Goal: Task Accomplishment & Management: Use online tool/utility

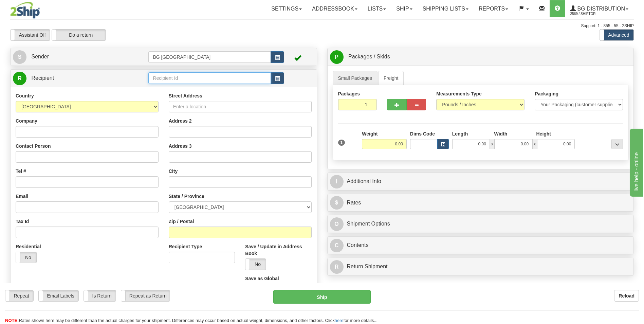
click at [179, 79] on input "text" at bounding box center [209, 78] width 122 height 12
click at [168, 90] on div "60379" at bounding box center [208, 88] width 116 height 7
type input "60379"
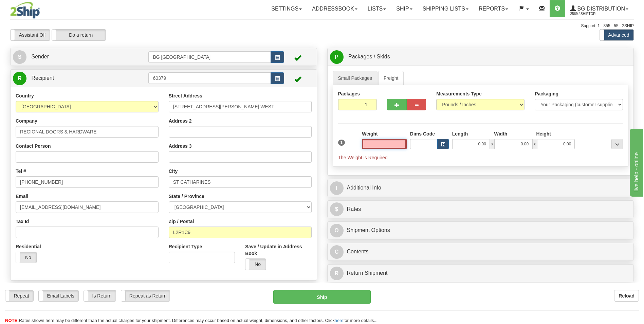
click at [372, 144] on input "text" at bounding box center [384, 144] width 45 height 10
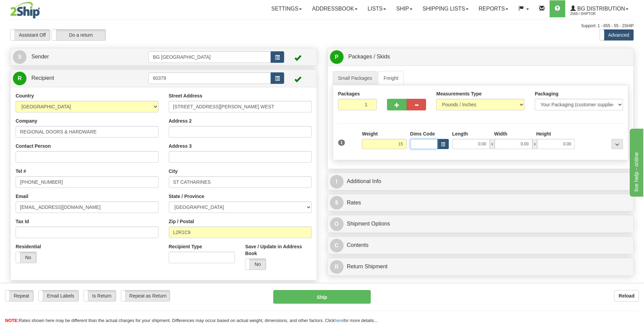
type input "15.00"
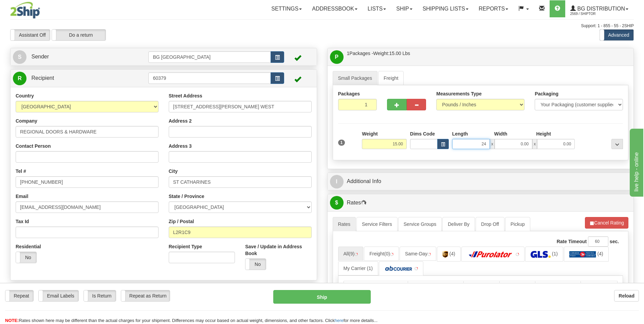
type input "24.00"
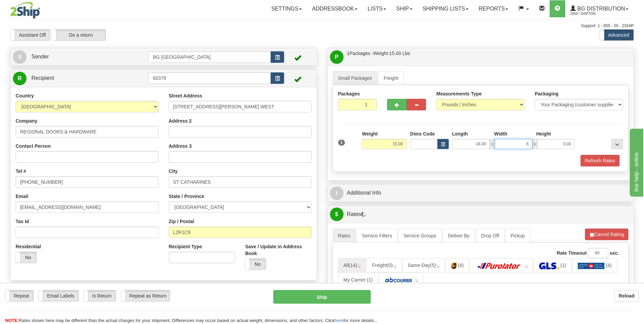
type input "6.00"
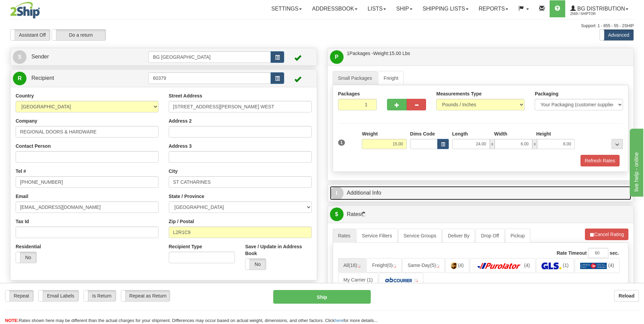
click at [362, 194] on link "I Additional Info" at bounding box center [480, 193] width 301 height 14
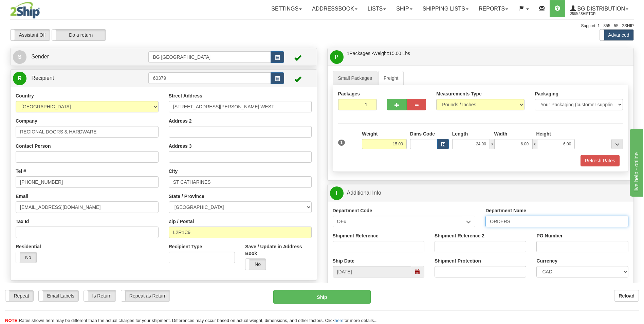
click at [529, 224] on input "ORDERS" at bounding box center [556, 222] width 143 height 12
type input "70182087-00"
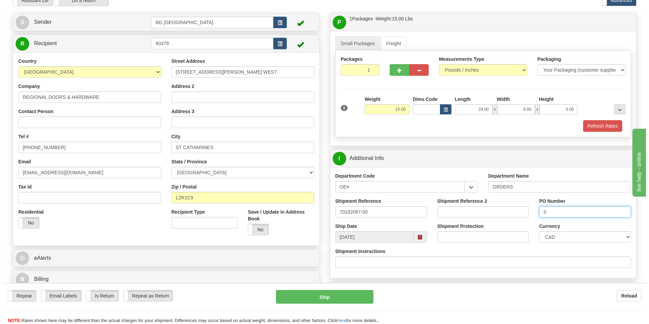
scroll to position [204, 0]
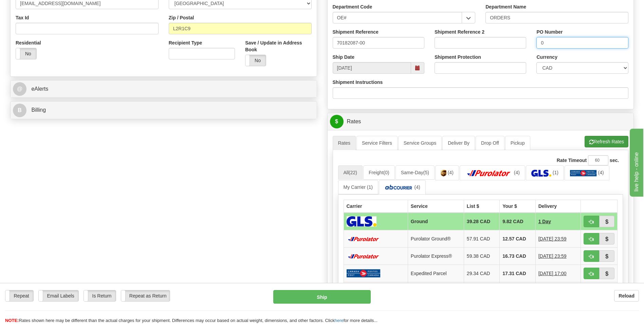
type input "0"
click at [595, 139] on button "Refresh Rates" at bounding box center [607, 142] width 44 height 12
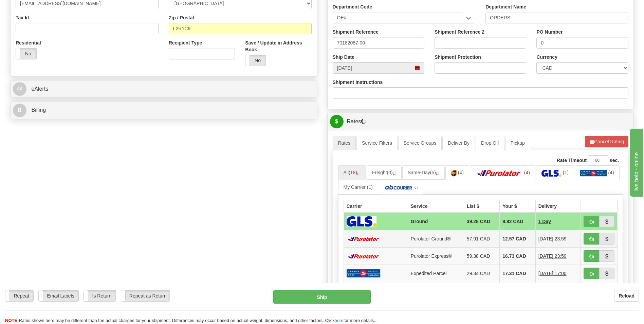
click at [510, 240] on td "12.57 CAD" at bounding box center [518, 238] width 36 height 17
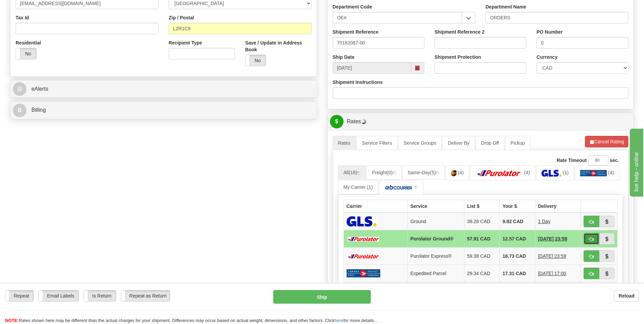
click at [591, 238] on span "button" at bounding box center [591, 239] width 5 height 4
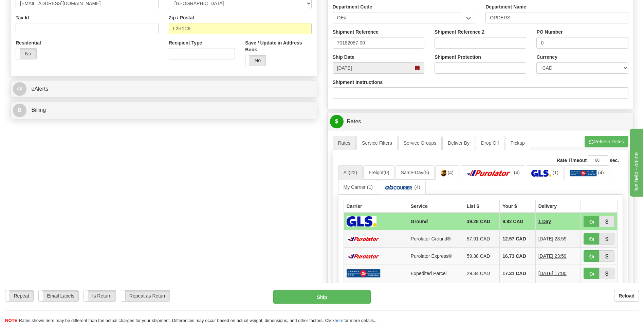
click at [500, 241] on td "12.57 CAD" at bounding box center [518, 238] width 36 height 17
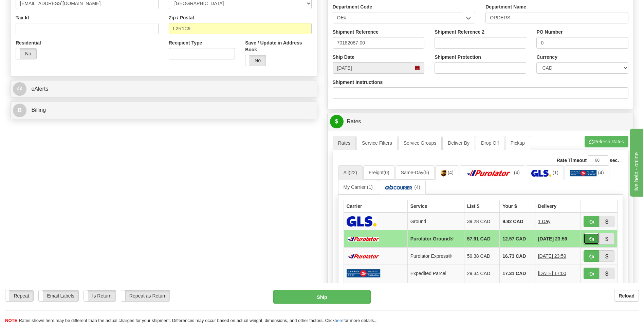
click at [592, 238] on span "button" at bounding box center [591, 239] width 5 height 4
type input "260"
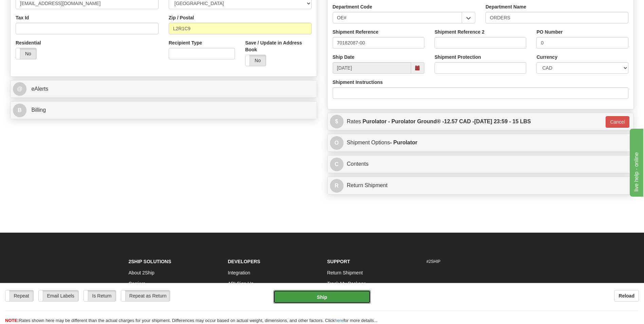
click at [354, 298] on button "Ship" at bounding box center [321, 297] width 97 height 14
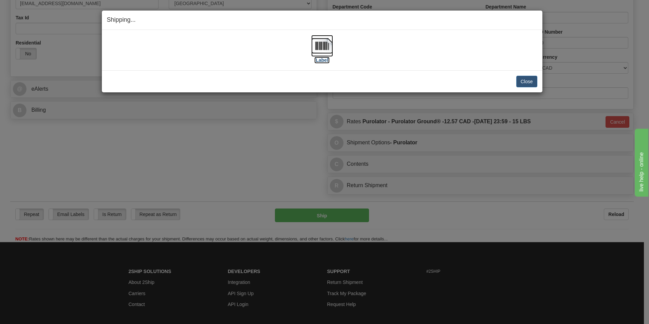
click at [318, 52] on img at bounding box center [322, 46] width 22 height 22
click at [529, 76] on button "Close" at bounding box center [526, 82] width 21 height 12
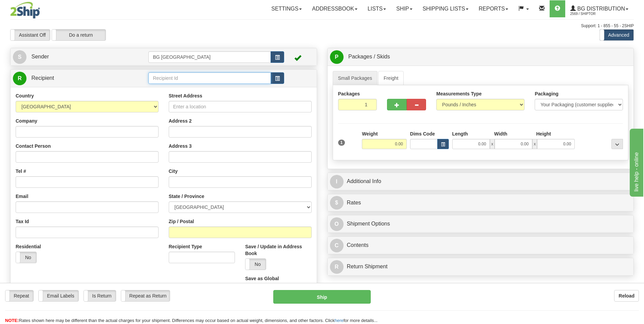
click at [170, 77] on input "text" at bounding box center [209, 78] width 122 height 12
click at [169, 85] on div "60831" at bounding box center [208, 88] width 116 height 7
type input "60831"
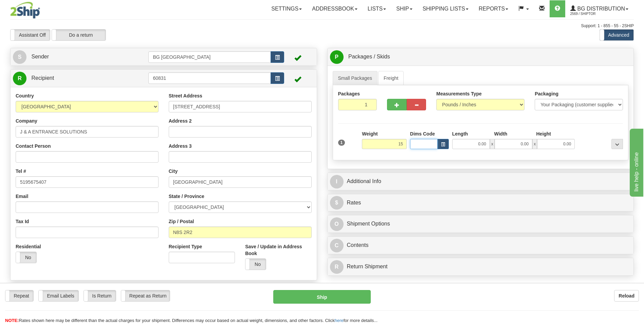
type input "15.00"
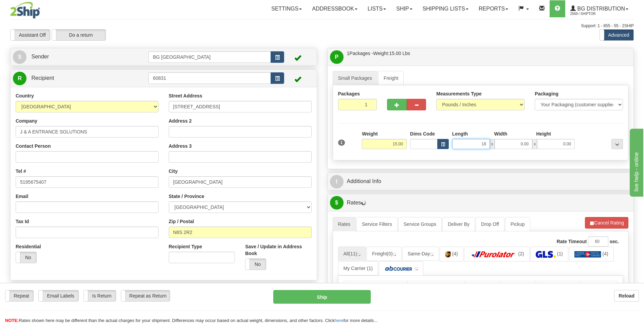
type input "18.00"
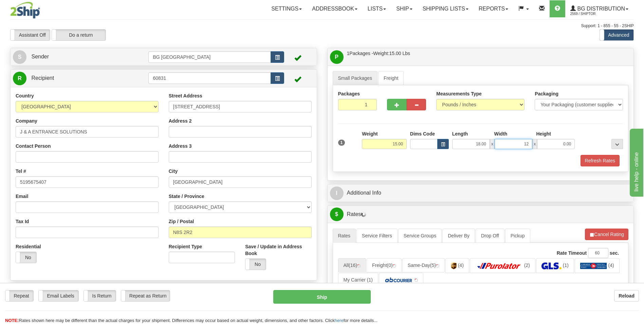
type input "12.00"
type input "8.00"
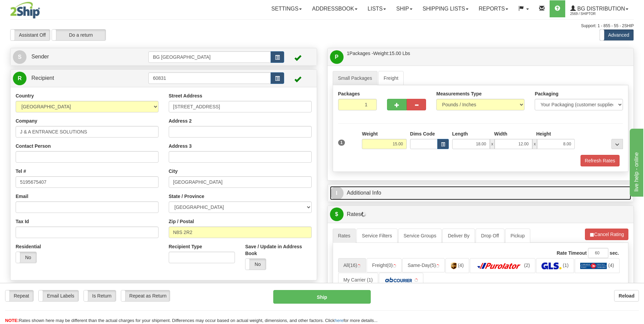
click at [375, 193] on link "I Additional Info" at bounding box center [480, 193] width 301 height 14
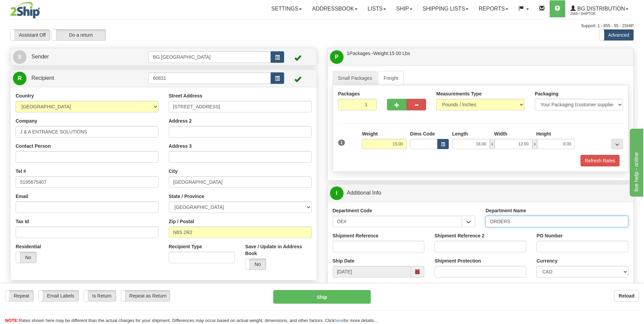
click at [527, 221] on input "ORDERS" at bounding box center [556, 222] width 143 height 12
type input "70181915-00"
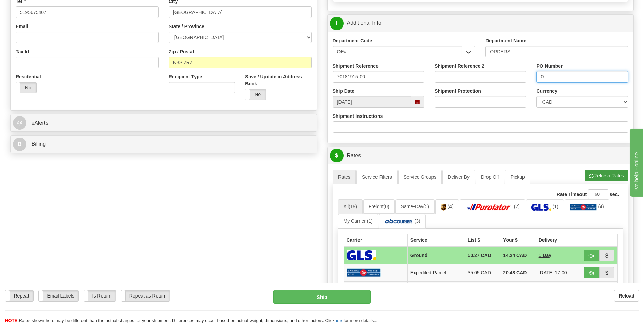
type input "0"
click at [608, 170] on button "Refresh Rates" at bounding box center [607, 176] width 44 height 12
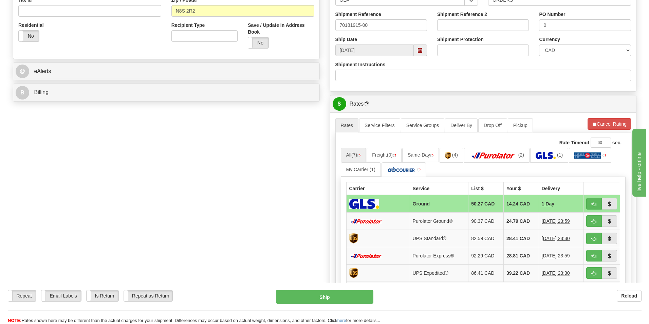
scroll to position [238, 0]
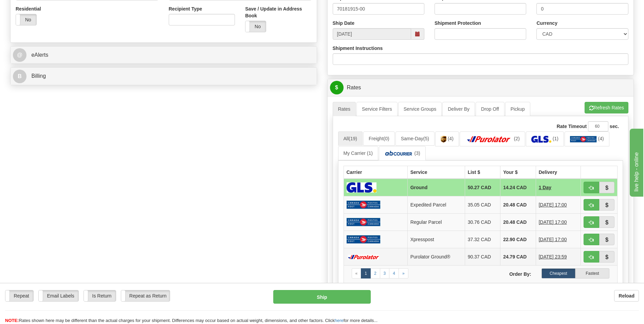
click at [504, 257] on td "24.79 CAD" at bounding box center [518, 256] width 36 height 17
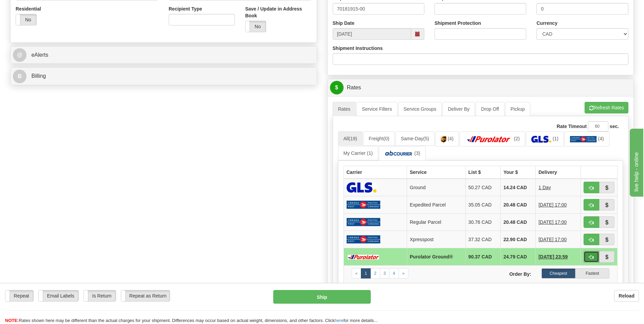
click at [592, 258] on span "button" at bounding box center [591, 257] width 5 height 4
type input "260"
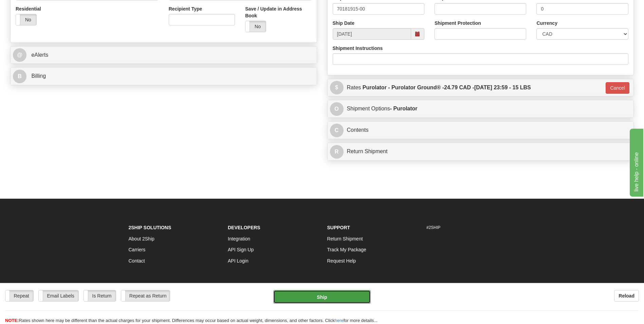
click at [354, 291] on button "Ship" at bounding box center [321, 297] width 97 height 14
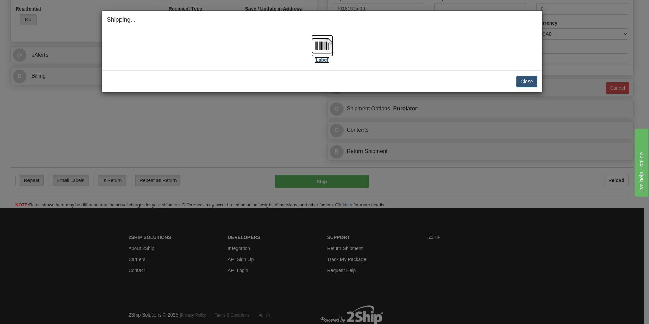
click at [323, 47] on img at bounding box center [322, 46] width 22 height 22
click at [517, 80] on button "Close" at bounding box center [526, 82] width 21 height 12
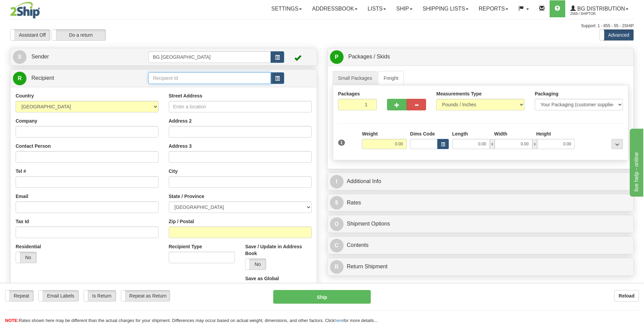
click at [167, 81] on input "text" at bounding box center [209, 78] width 122 height 12
click at [163, 85] on div "60009" at bounding box center [208, 88] width 116 height 7
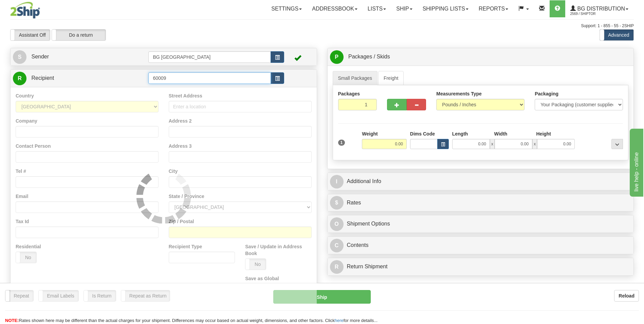
type input "60009"
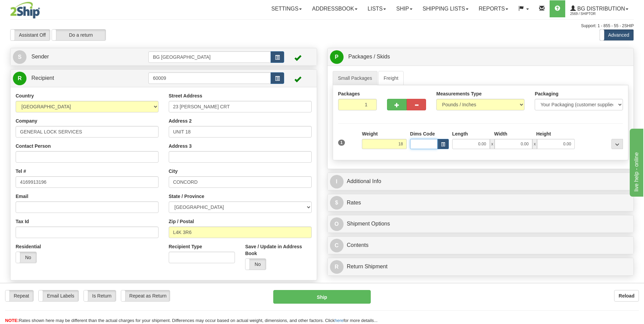
type input "18.00"
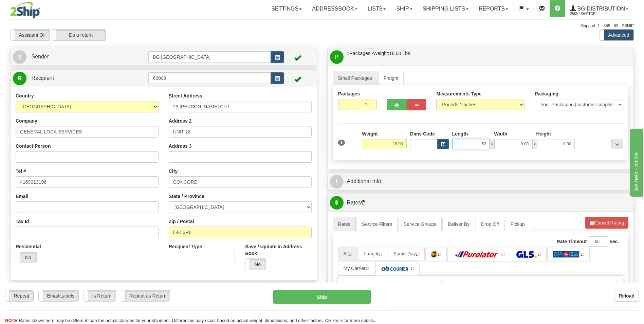
type input "53.00"
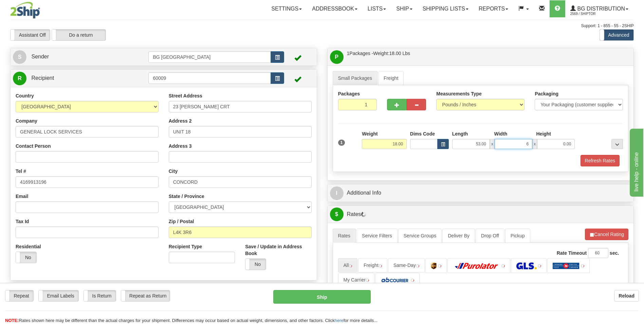
type input "6.00"
type input "5.00"
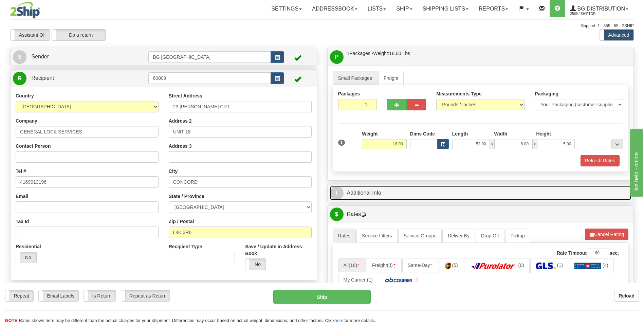
click at [372, 188] on link "I Additional Info" at bounding box center [480, 193] width 301 height 14
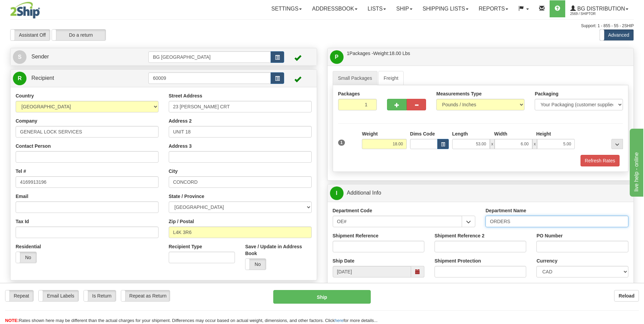
click at [533, 220] on input "ORDERS" at bounding box center [556, 222] width 143 height 12
type input "70179735-00"
click at [545, 247] on input "PO Number" at bounding box center [582, 247] width 92 height 12
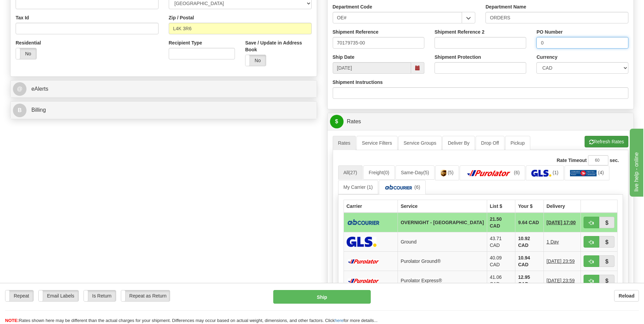
type input "0"
click at [603, 136] on button "Refresh Rates" at bounding box center [607, 142] width 44 height 12
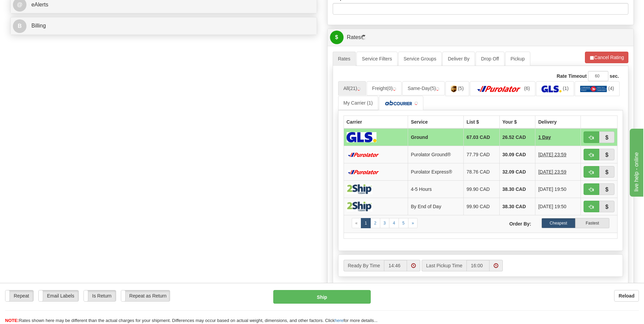
scroll to position [306, 0]
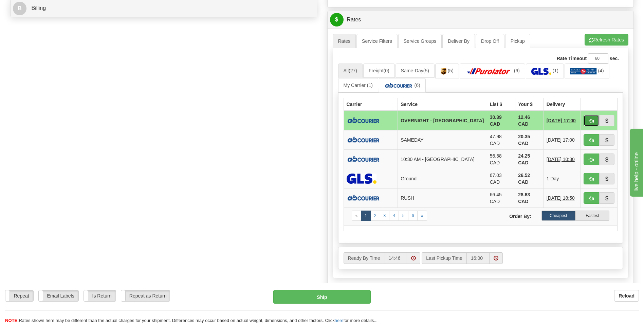
click at [588, 116] on button "button" at bounding box center [592, 121] width 16 height 12
type input "4"
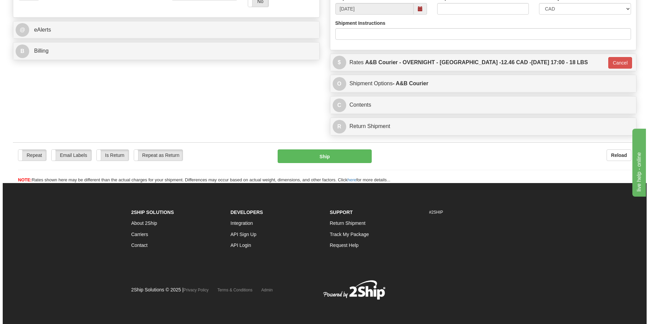
scroll to position [263, 0]
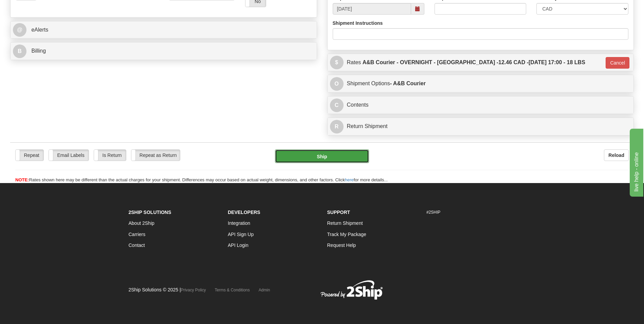
click at [363, 155] on button "Ship" at bounding box center [322, 156] width 94 height 14
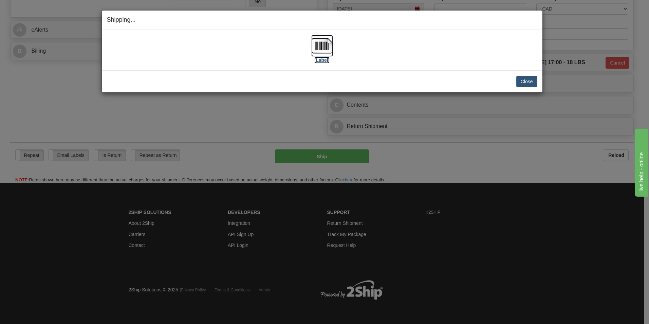
click at [324, 45] on img at bounding box center [322, 46] width 22 height 22
click at [527, 77] on button "Close" at bounding box center [526, 82] width 21 height 12
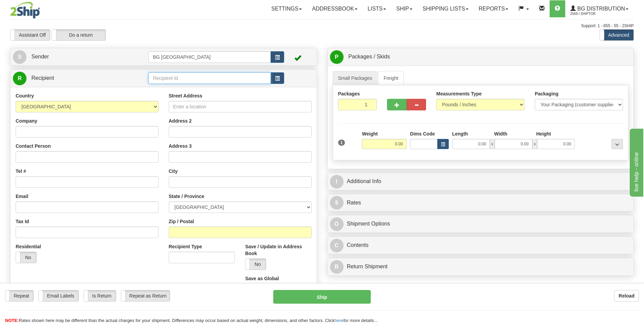
click at [171, 73] on input "text" at bounding box center [209, 78] width 122 height 12
click at [166, 88] on div "60069" at bounding box center [208, 88] width 116 height 7
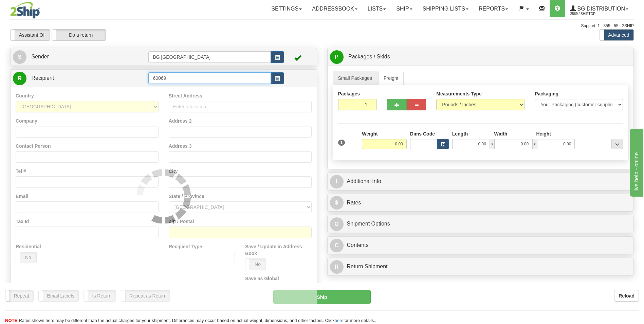
type input "60069"
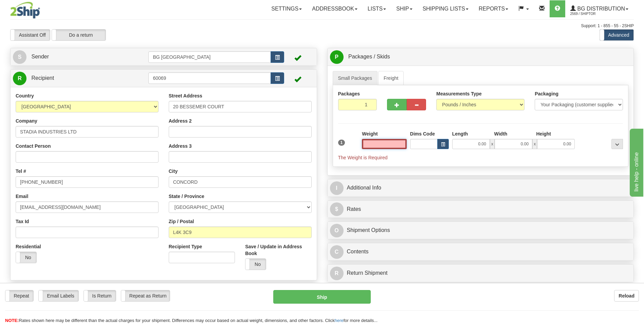
click at [391, 141] on input "text" at bounding box center [384, 144] width 45 height 10
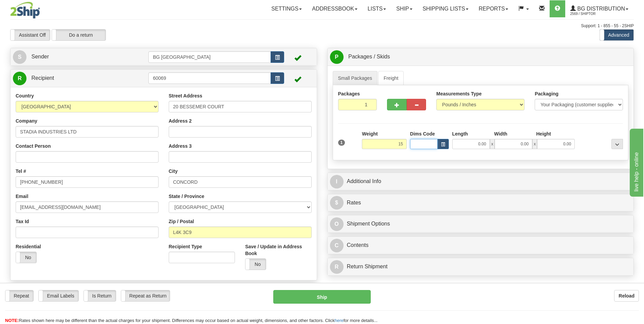
type input "15.00"
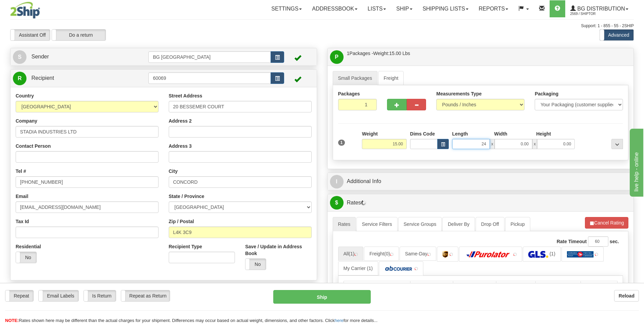
type input "24.00"
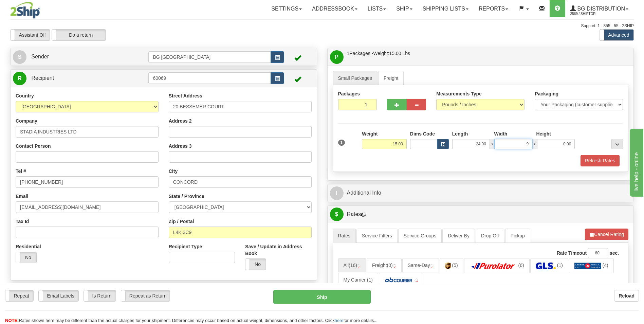
type input "9.00"
type input "5.00"
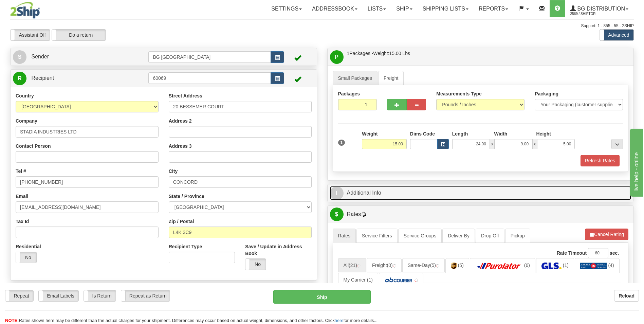
click at [387, 188] on link "I Additional Info" at bounding box center [480, 193] width 301 height 14
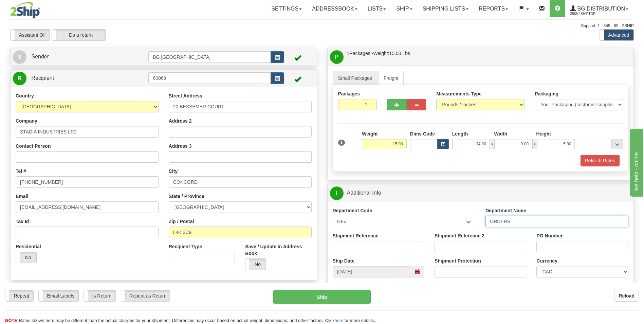
click at [517, 219] on input "ORDERS" at bounding box center [556, 222] width 143 height 12
type input "70181840-02"
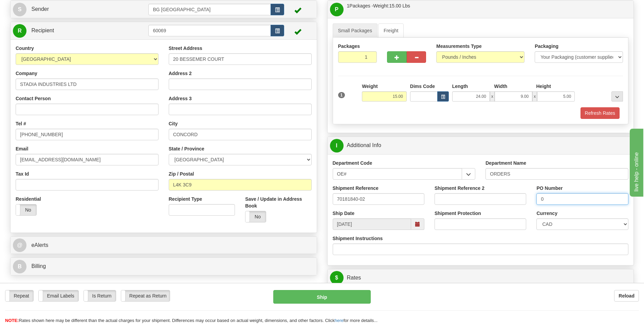
scroll to position [136, 0]
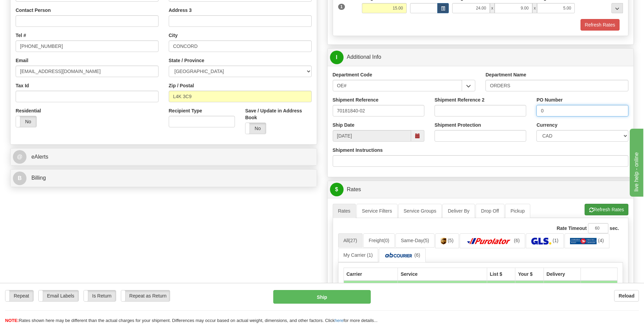
type input "0"
click at [589, 211] on span "button" at bounding box center [591, 210] width 5 height 4
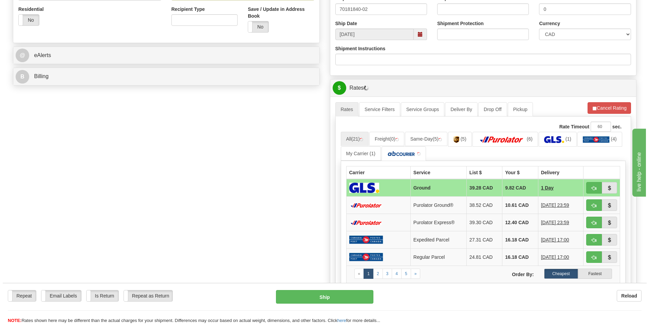
scroll to position [238, 0]
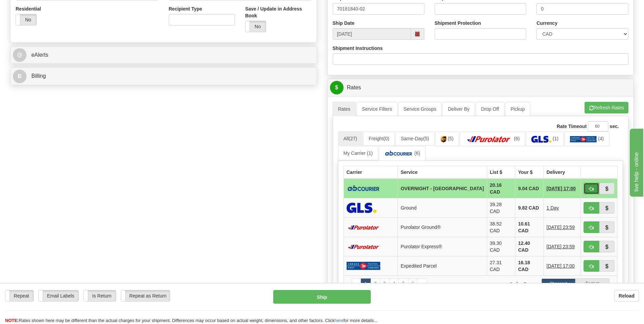
click at [587, 186] on button "button" at bounding box center [592, 189] width 16 height 12
type input "4"
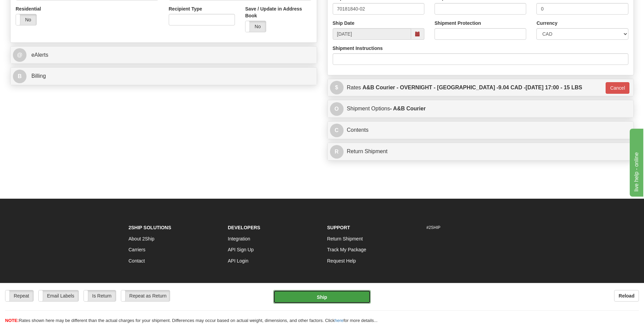
click at [314, 294] on button "Ship" at bounding box center [321, 297] width 97 height 14
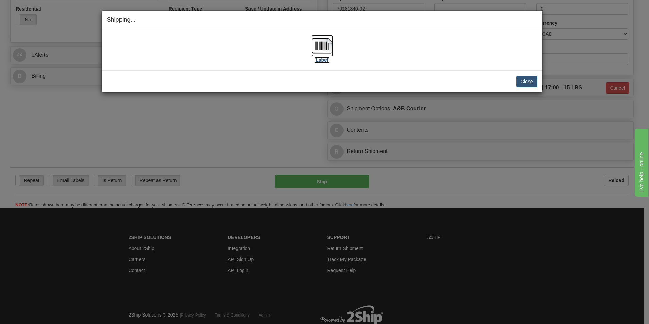
click at [331, 49] on img at bounding box center [322, 46] width 22 height 22
click at [525, 83] on button "Close" at bounding box center [526, 82] width 21 height 12
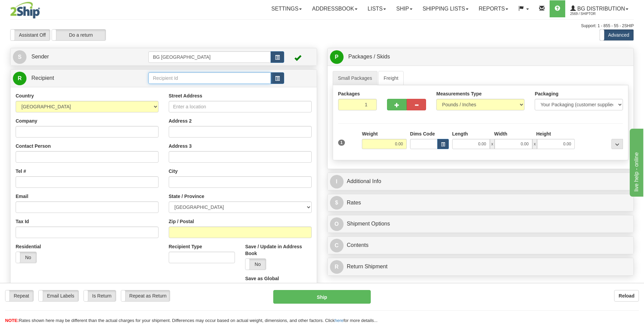
click at [187, 83] on input "text" at bounding box center [209, 78] width 122 height 12
type input "60321"
click at [179, 89] on div "Country [GEOGRAPHIC_DATA] [GEOGRAPHIC_DATA] [GEOGRAPHIC_DATA] [GEOGRAPHIC_DATA]…" at bounding box center [164, 196] width 306 height 218
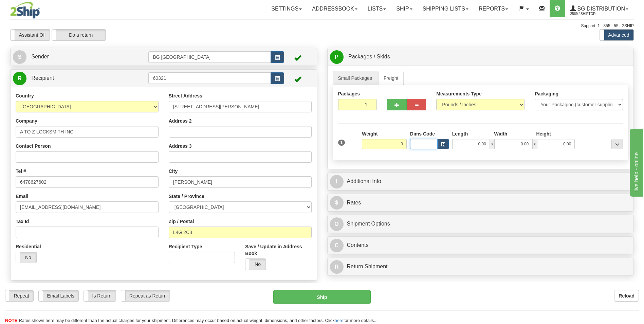
type input "3.00"
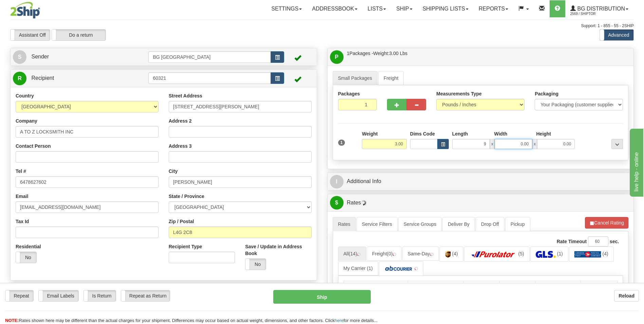
type input "9.00"
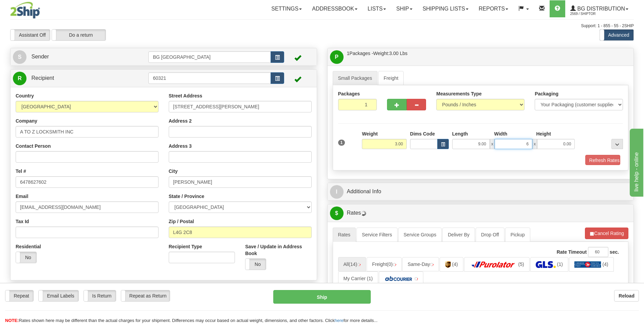
type input "6.00"
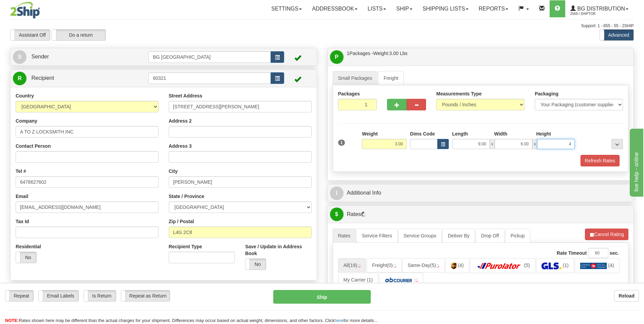
type input "4.00"
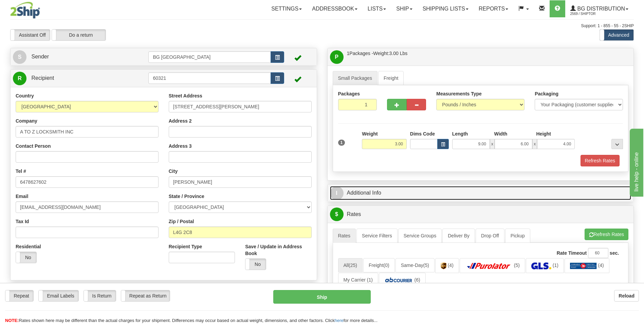
click at [368, 198] on link "I Additional Info" at bounding box center [480, 193] width 301 height 14
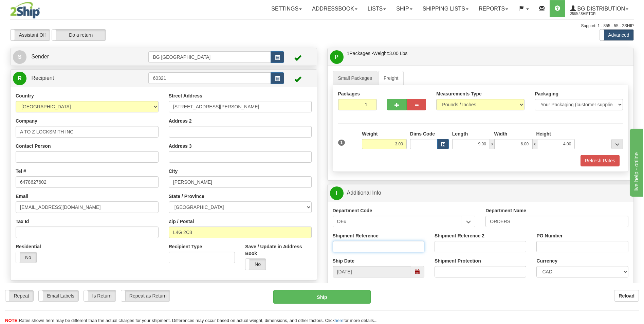
click at [380, 247] on input "Shipment Reference" at bounding box center [379, 247] width 92 height 12
type input "70181804-00"
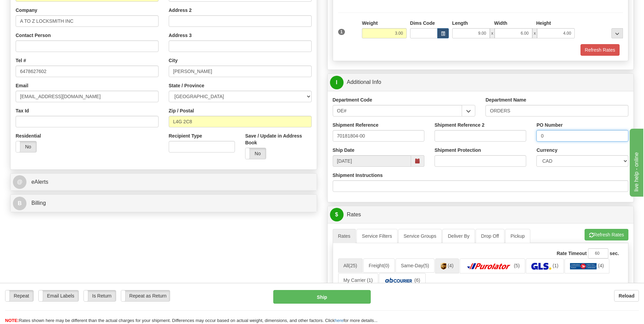
scroll to position [136, 0]
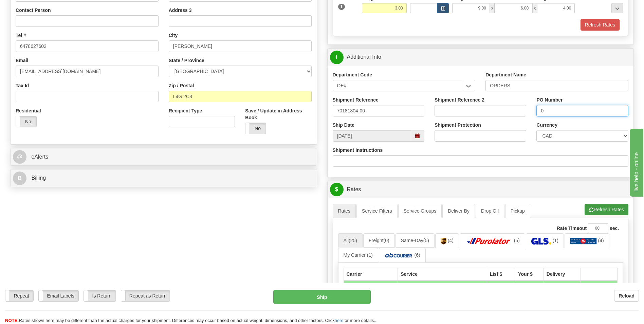
type input "0"
click at [607, 204] on button "Refresh Rates" at bounding box center [607, 210] width 44 height 12
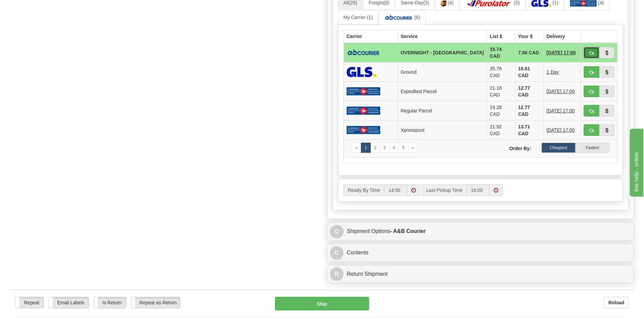
click at [589, 52] on span "button" at bounding box center [591, 53] width 5 height 4
type input "4"
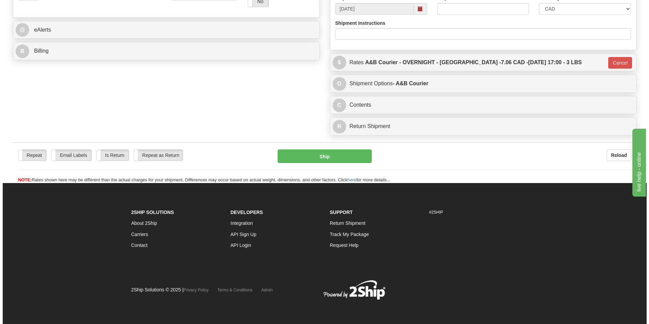
scroll to position [263, 0]
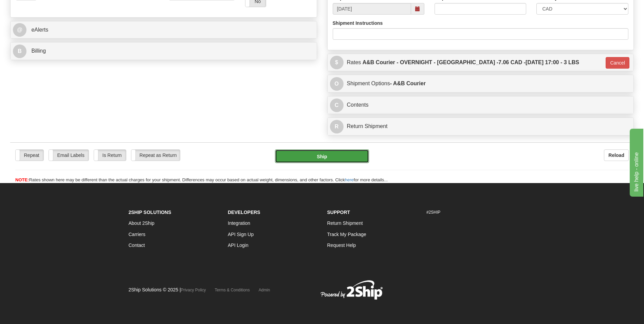
click at [325, 162] on button "Ship" at bounding box center [322, 156] width 94 height 14
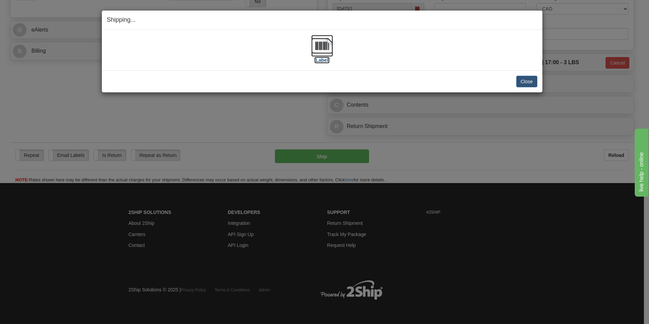
click at [325, 49] on img at bounding box center [322, 46] width 22 height 22
click at [520, 79] on button "Close" at bounding box center [526, 82] width 21 height 12
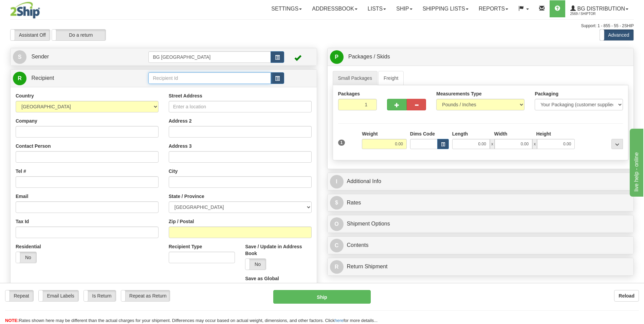
click at [163, 76] on input "text" at bounding box center [209, 78] width 122 height 12
type input "60311"
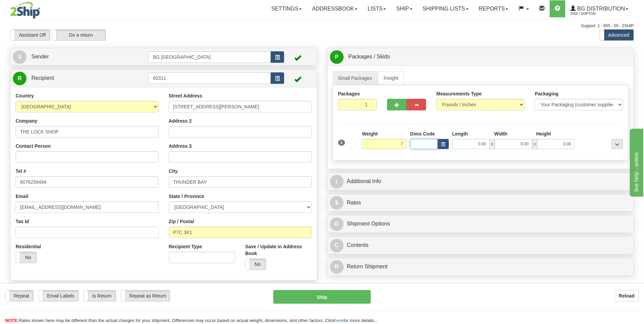
type input "7.00"
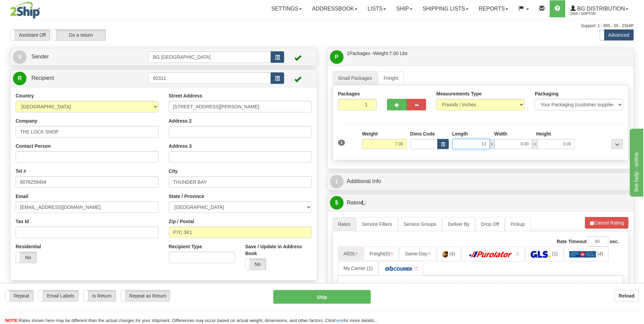
type input "13.00"
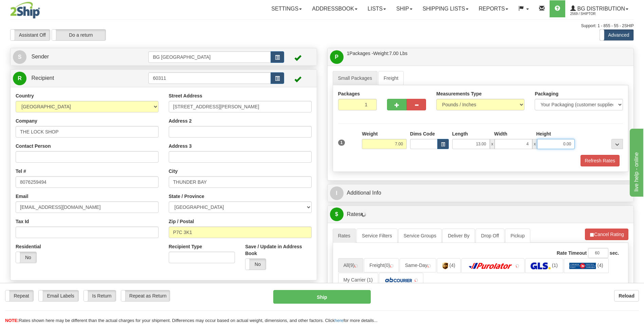
type input "4.00"
type input "3.00"
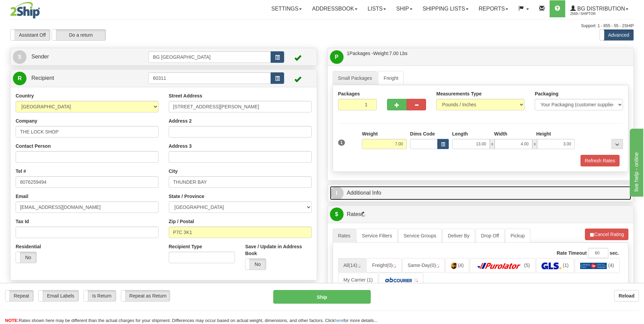
click at [400, 187] on link "I Additional Info" at bounding box center [480, 193] width 301 height 14
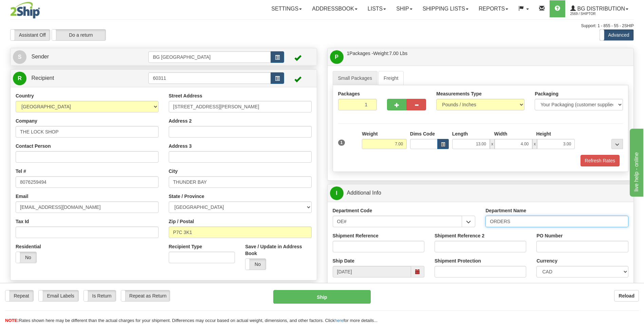
click at [523, 223] on input "ORDERS" at bounding box center [556, 222] width 143 height 12
type input "70180959-00"
click at [554, 246] on input "PO Number" at bounding box center [582, 247] width 92 height 12
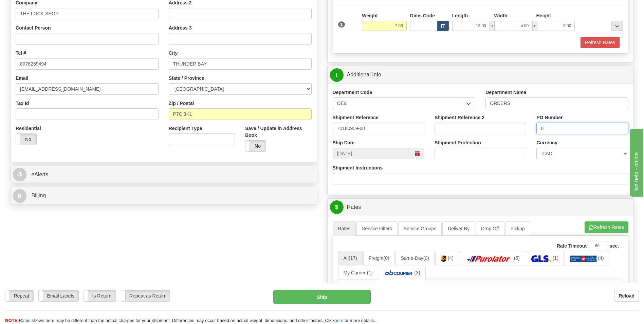
scroll to position [136, 0]
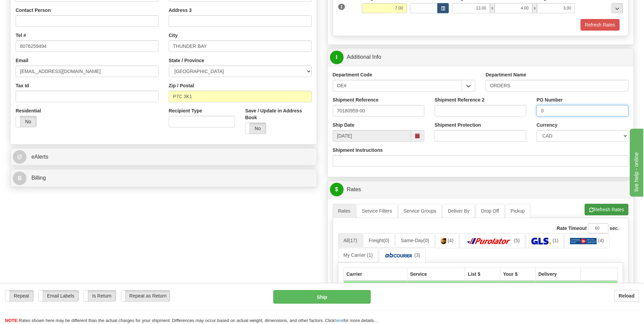
type input "0"
click at [602, 210] on button "Refresh Rates" at bounding box center [607, 210] width 44 height 12
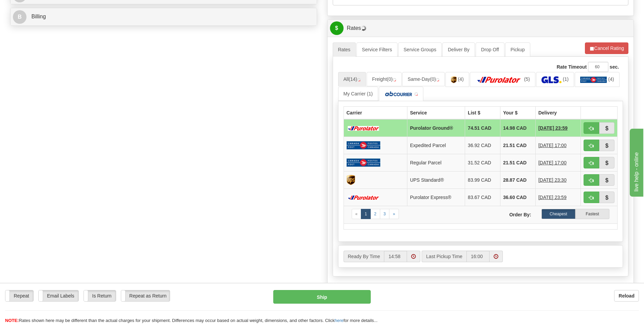
scroll to position [306, 0]
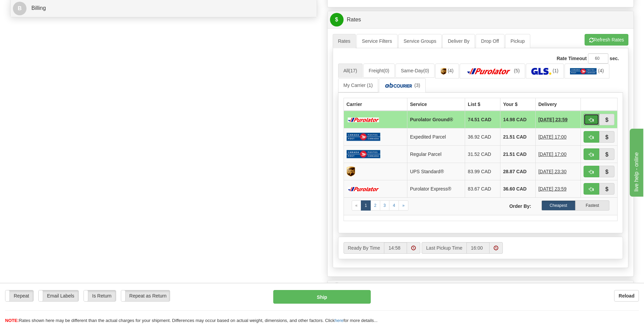
click at [591, 119] on span "button" at bounding box center [591, 120] width 5 height 4
type input "260"
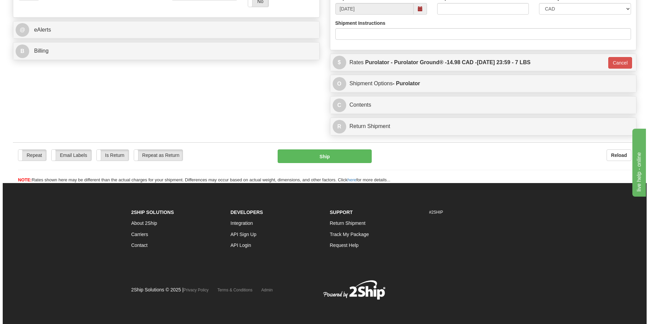
scroll to position [263, 0]
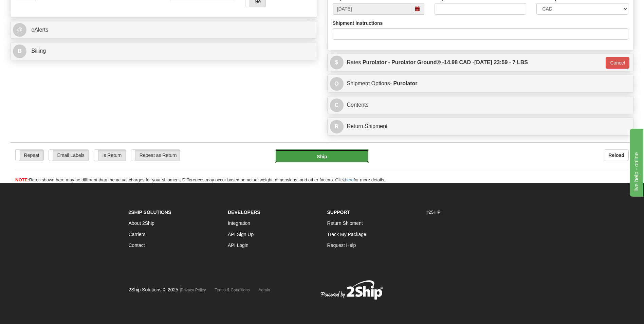
click at [336, 156] on button "Ship" at bounding box center [322, 156] width 94 height 14
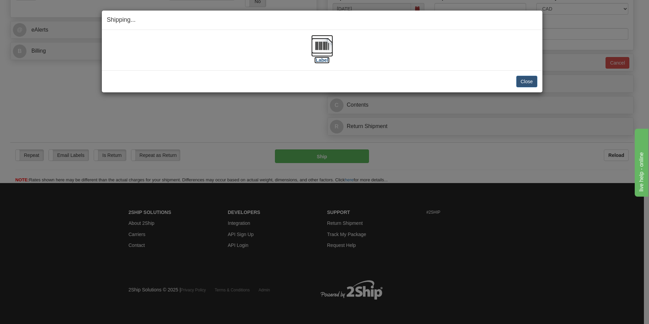
click at [320, 49] on img at bounding box center [322, 46] width 22 height 22
click at [524, 76] on button "Close" at bounding box center [526, 82] width 21 height 12
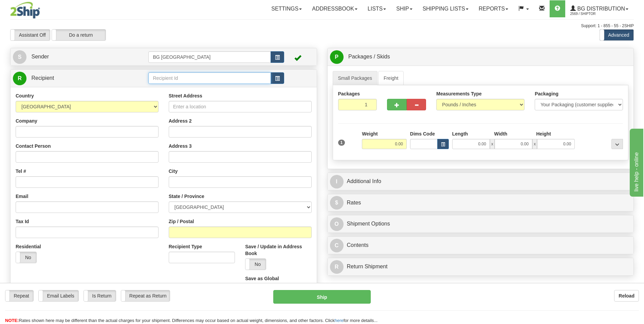
click at [205, 81] on input "text" at bounding box center [209, 78] width 122 height 12
click at [196, 90] on div "60853" at bounding box center [208, 88] width 116 height 7
type input "60853"
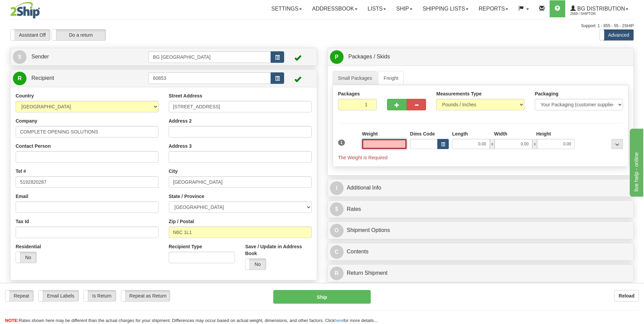
click at [365, 144] on input "text" at bounding box center [384, 144] width 45 height 10
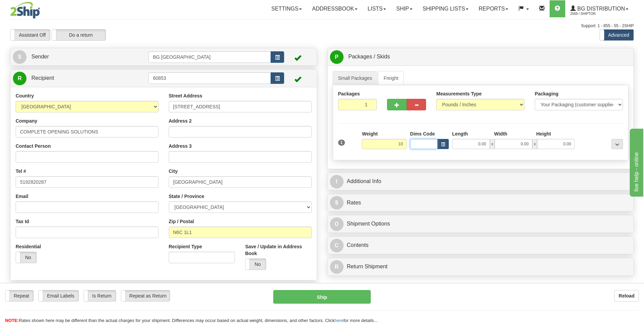
type input "10.00"
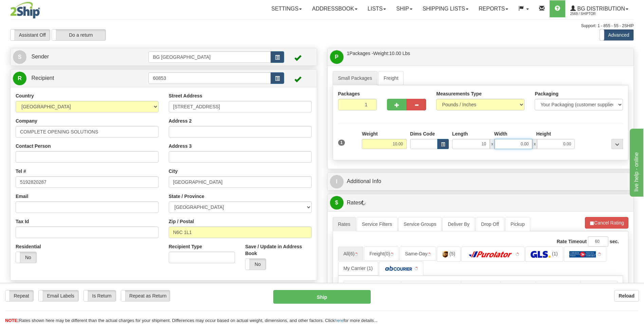
type input "10.00"
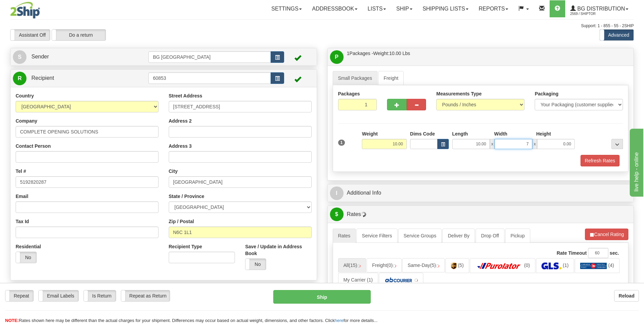
type input "7.00"
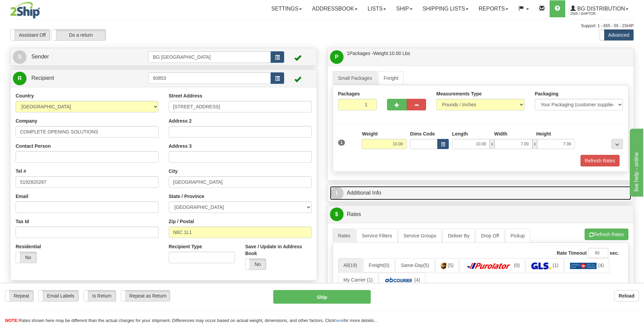
click at [391, 197] on link "I Additional Info" at bounding box center [480, 193] width 301 height 14
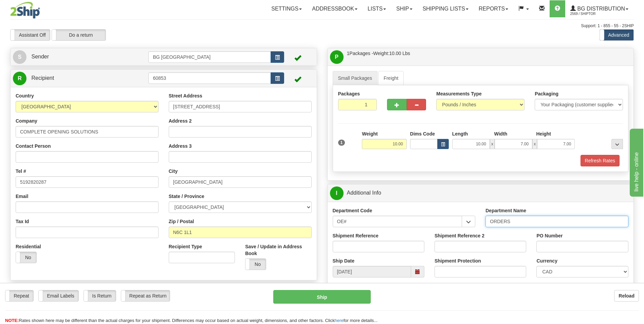
click at [515, 221] on input "ORDERS" at bounding box center [556, 222] width 143 height 12
type input "70181794-00"
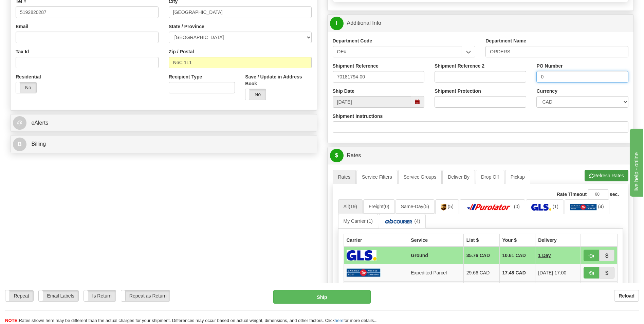
type input "0"
click at [590, 174] on span "button" at bounding box center [591, 176] width 5 height 4
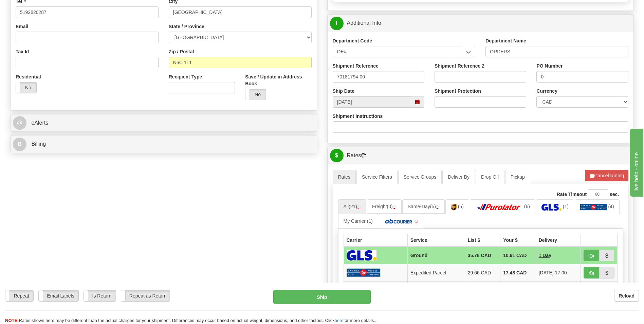
click at [75, 198] on div "Create a label for the return Create Pickup Without Label S" at bounding box center [322, 179] width 634 height 602
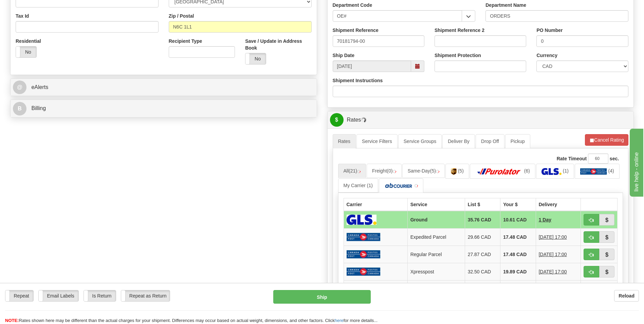
scroll to position [238, 0]
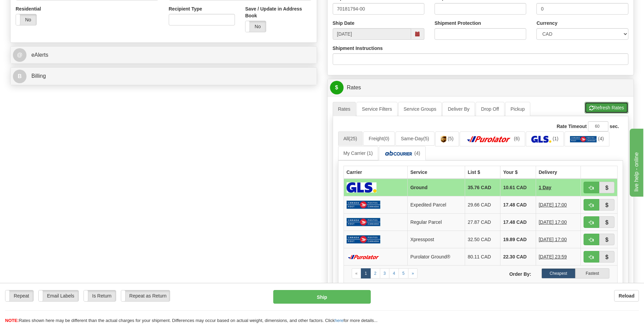
click at [598, 112] on button "Refresh Rates" at bounding box center [607, 108] width 44 height 12
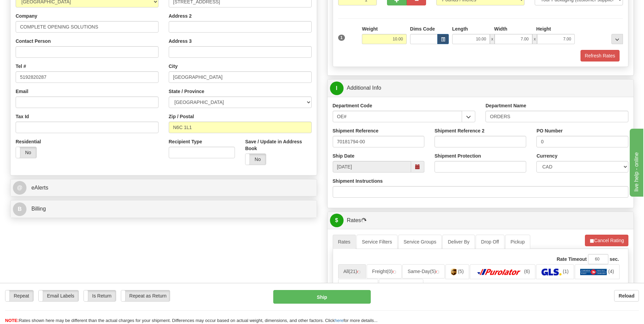
scroll to position [102, 0]
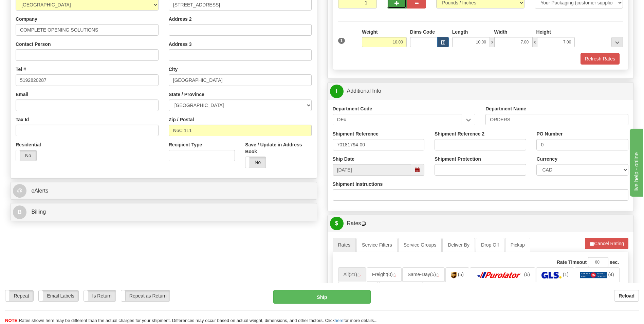
click at [393, 1] on button "button" at bounding box center [396, 3] width 19 height 12
type input "2"
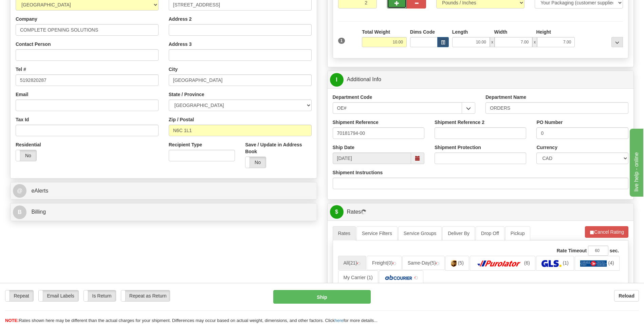
scroll to position [0, 0]
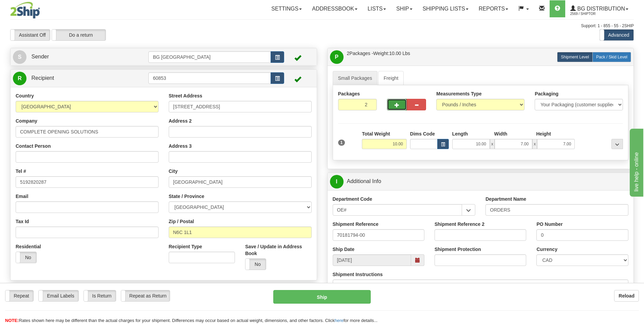
click at [617, 58] on span "Pack / Skid Level" at bounding box center [611, 57] width 31 height 5
radio input "true"
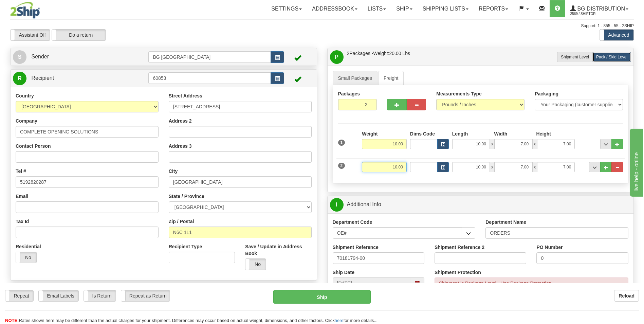
click at [384, 165] on input "10.00" at bounding box center [384, 167] width 45 height 10
type input "18.00"
type input "86.00"
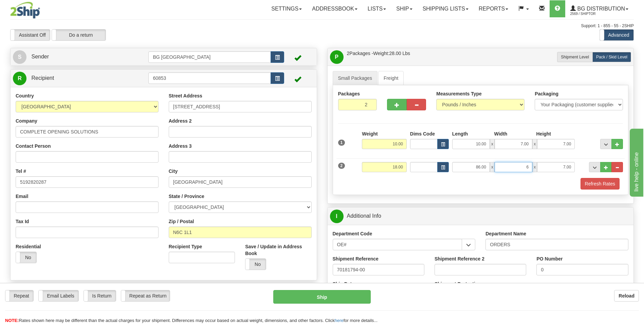
type input "6.00"
type input "4.00"
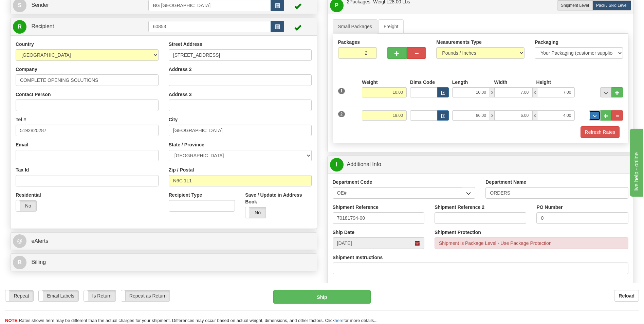
scroll to position [136, 0]
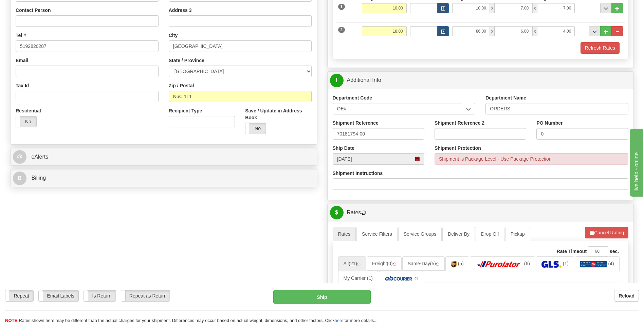
click at [600, 226] on div "A change has been made which could impact your rate estimate. To ensure the est…" at bounding box center [481, 226] width 296 height 0
click at [600, 229] on button "Cancel Rating" at bounding box center [606, 233] width 43 height 12
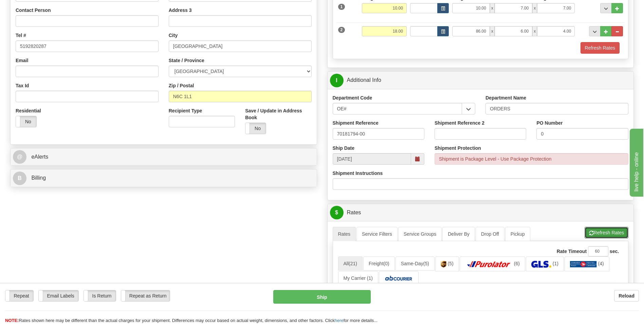
click at [600, 229] on button "Refresh Rates" at bounding box center [607, 233] width 44 height 12
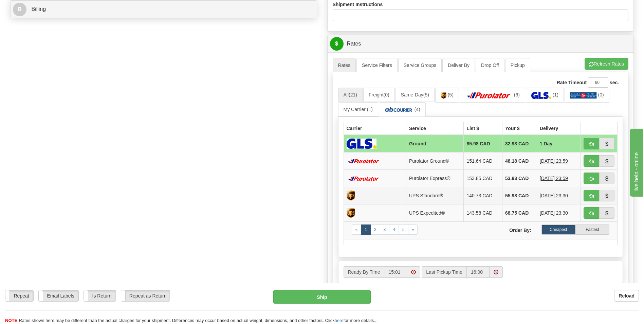
scroll to position [306, 0]
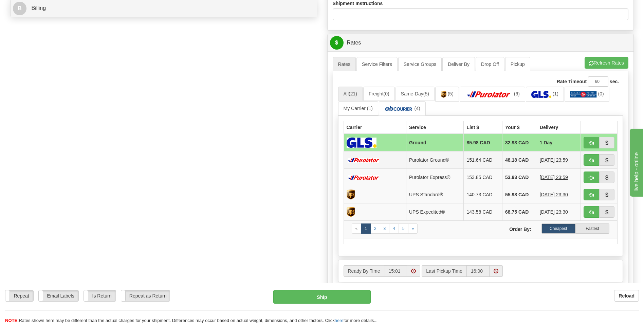
click at [512, 160] on td "48.18 CAD" at bounding box center [519, 159] width 35 height 17
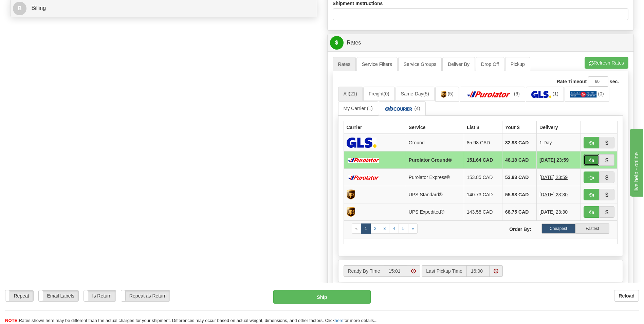
click at [594, 159] on button "button" at bounding box center [592, 160] width 16 height 12
type input "260"
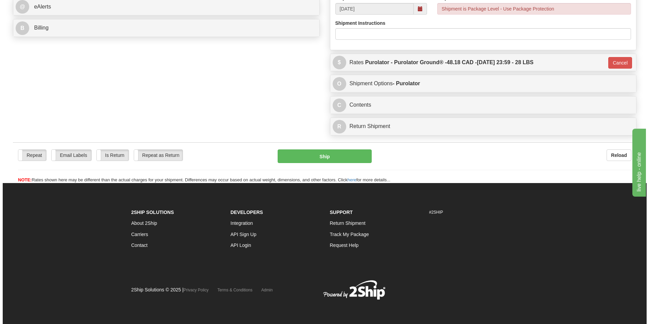
scroll to position [286, 0]
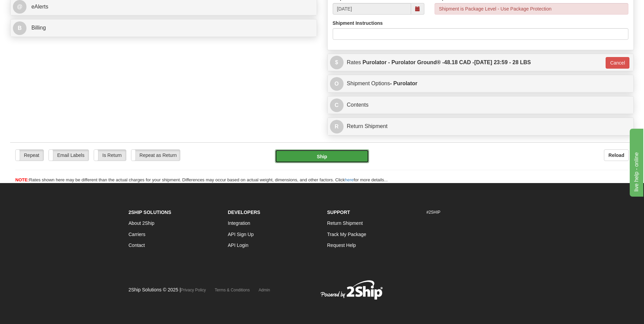
click at [318, 161] on button "Ship" at bounding box center [322, 156] width 94 height 14
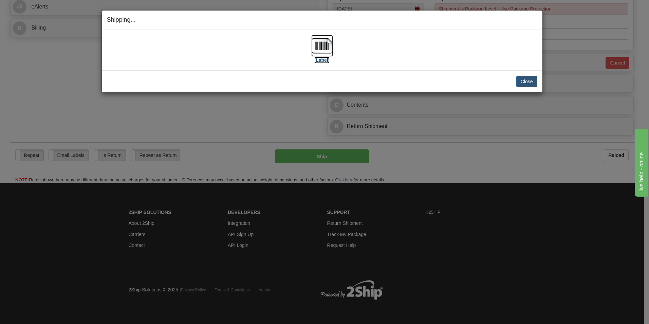
click at [318, 48] on img at bounding box center [322, 46] width 22 height 22
click at [322, 42] on img at bounding box center [322, 46] width 22 height 22
click at [530, 78] on button "Close" at bounding box center [526, 82] width 21 height 12
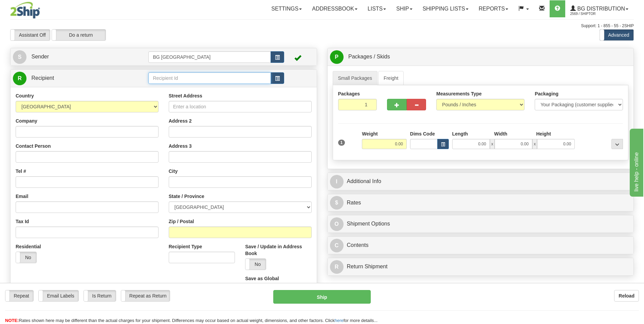
click at [170, 75] on input "text" at bounding box center [209, 78] width 122 height 12
click at [170, 85] on li "60751" at bounding box center [210, 88] width 122 height 9
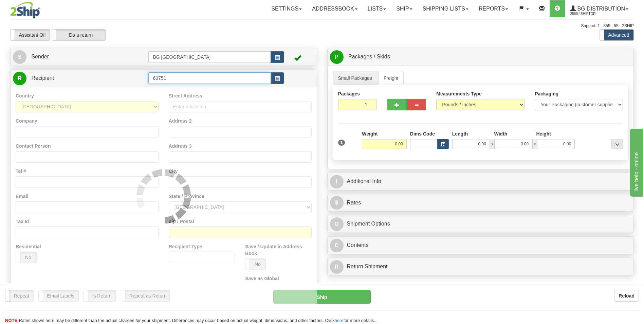
type input "60751"
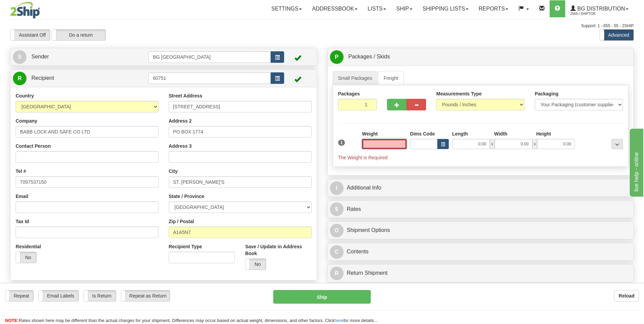
click at [393, 147] on input "text" at bounding box center [384, 144] width 45 height 10
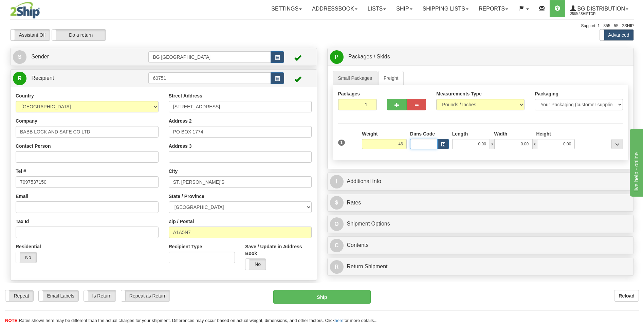
type input "46.00"
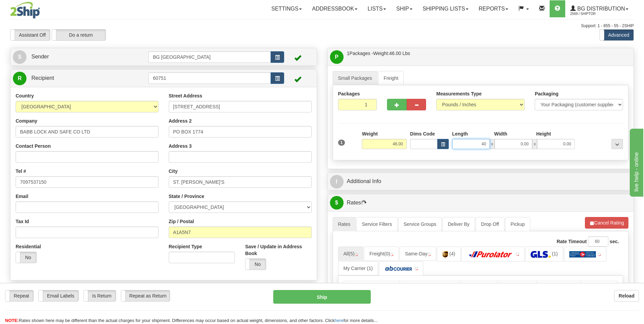
type input "40.00"
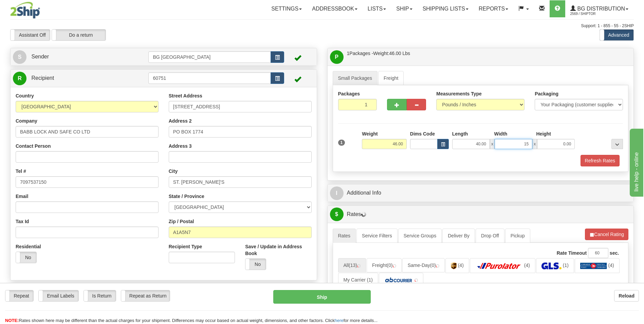
type input "15.00"
type input "10.00"
click at [393, 104] on button "button" at bounding box center [396, 105] width 19 height 12
type input "2"
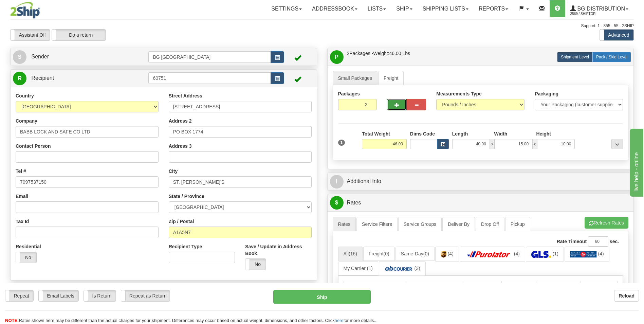
click at [604, 56] on span "Pack / Skid Level" at bounding box center [611, 57] width 31 height 5
radio input "true"
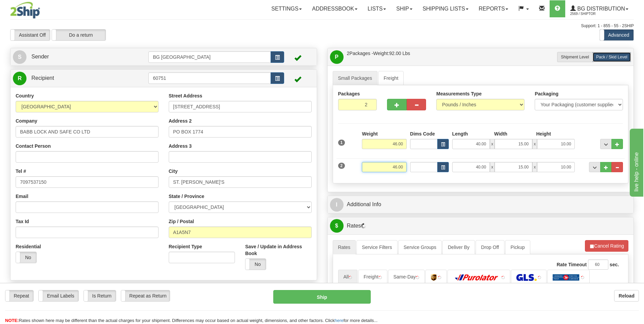
click at [393, 164] on input "46.00" at bounding box center [384, 167] width 45 height 10
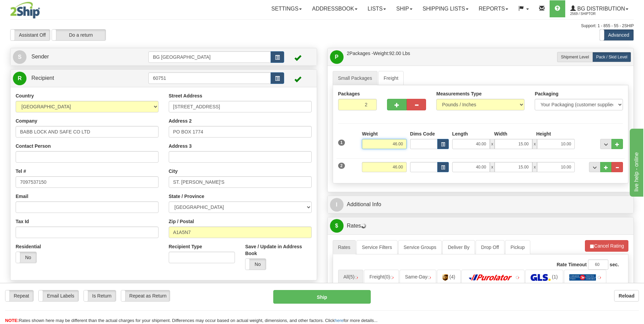
click at [396, 145] on input "46.00" at bounding box center [384, 144] width 45 height 10
click at [401, 140] on input "40.00" at bounding box center [384, 144] width 45 height 10
type input "46.00"
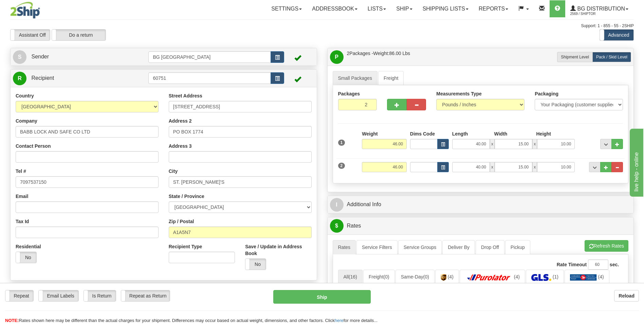
click at [443, 193] on div "P Packages / Skids 2 Packages - Weight: 86.00 Lbs 1 Skids - Weight: 0.00 Lbs Sh…" at bounding box center [480, 300] width 317 height 504
click at [389, 163] on input "46.00" at bounding box center [384, 167] width 45 height 10
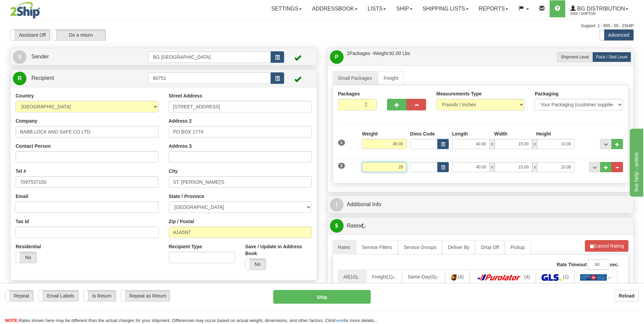
type input "28.00"
type input "38.00"
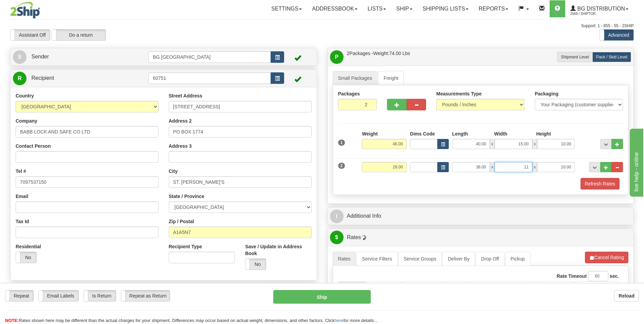
type input "11.00"
type input "7.00"
click at [603, 168] on button "..." at bounding box center [606, 167] width 12 height 10
type input "3"
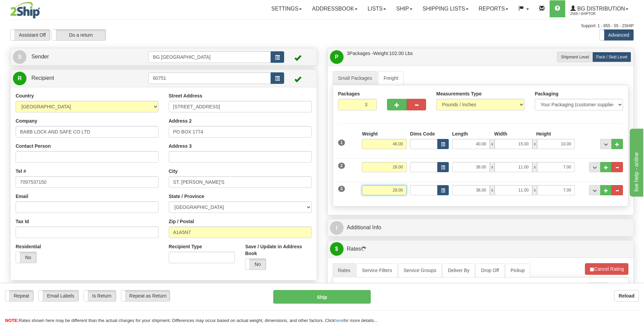
click at [394, 188] on input "28.00" at bounding box center [384, 190] width 45 height 10
type input "25.00"
type input "15.00"
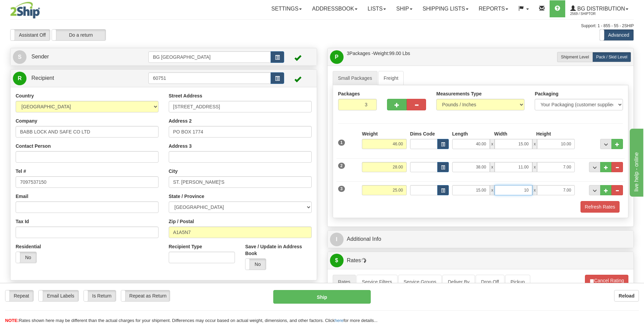
type input "10.00"
click at [608, 190] on button "..." at bounding box center [606, 190] width 12 height 10
type input "4"
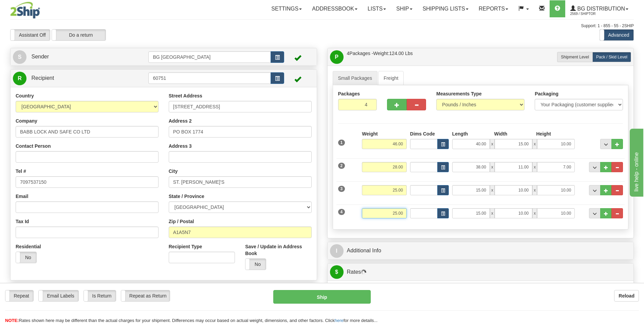
click at [376, 214] on input "25.00" at bounding box center [384, 213] width 45 height 10
type input "12.00"
type input "8.00"
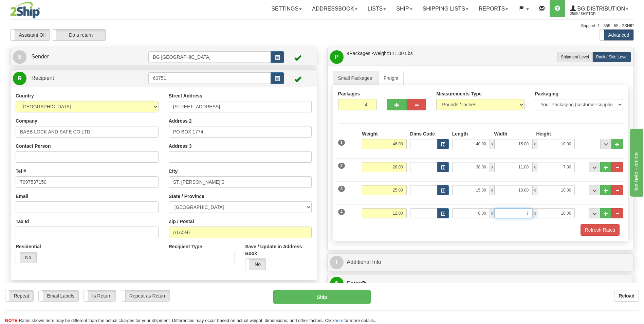
type input "7.00"
click at [602, 212] on button "..." at bounding box center [606, 213] width 12 height 10
type input "5"
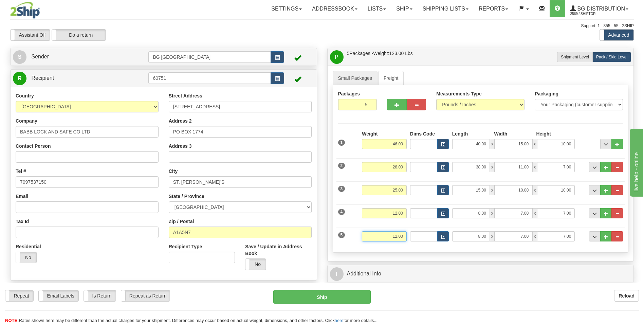
click at [391, 233] on input "12.00" at bounding box center [384, 236] width 45 height 10
type input "15.00"
type input "37.00"
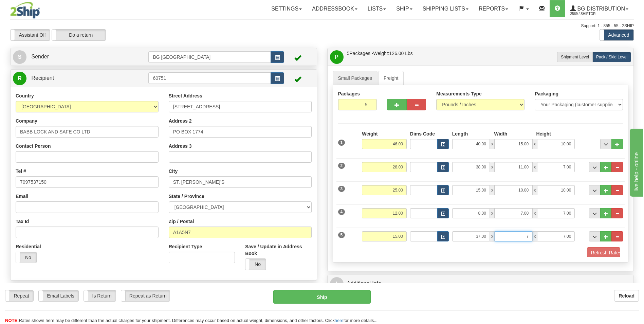
type input "7.00"
type input "5.00"
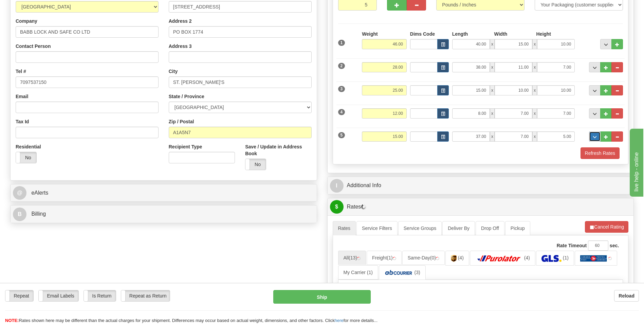
scroll to position [102, 0]
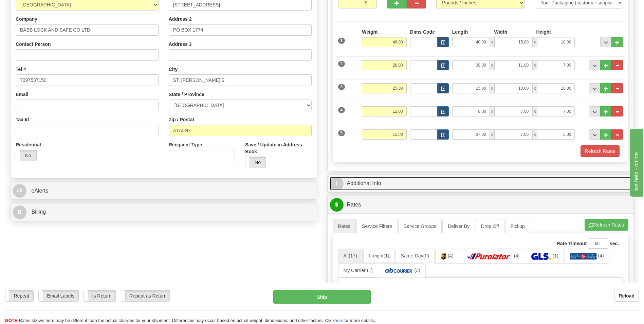
click at [405, 183] on link "I Additional Info" at bounding box center [480, 184] width 301 height 14
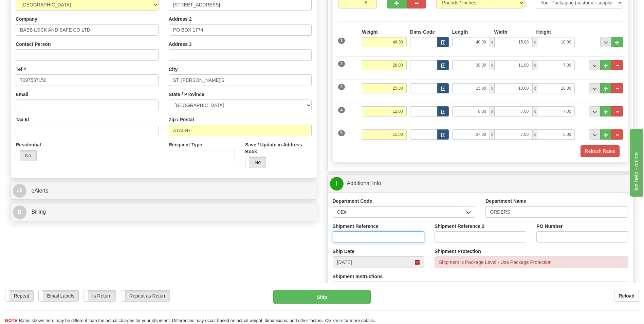
click at [368, 237] on input "Shipment Reference" at bounding box center [379, 237] width 92 height 12
type input "70181771-00"
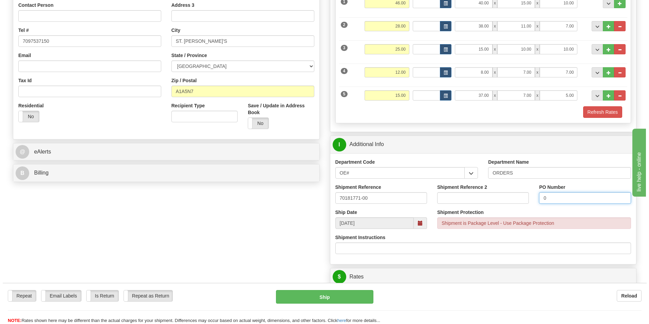
scroll to position [306, 0]
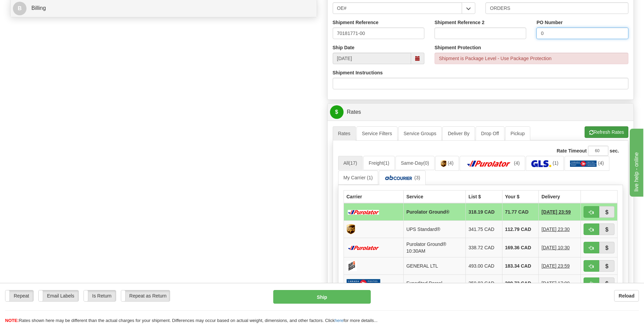
type input "0"
click at [606, 130] on button "Refresh Rates" at bounding box center [607, 132] width 44 height 12
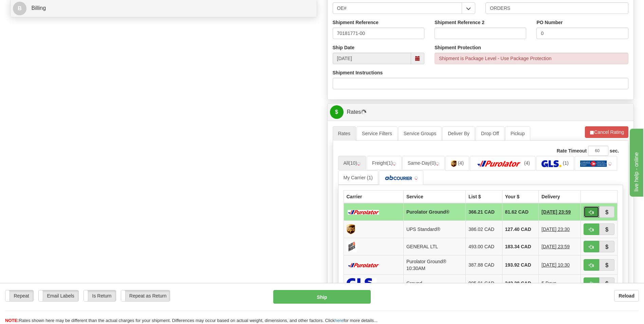
click at [588, 213] on button "button" at bounding box center [592, 212] width 16 height 12
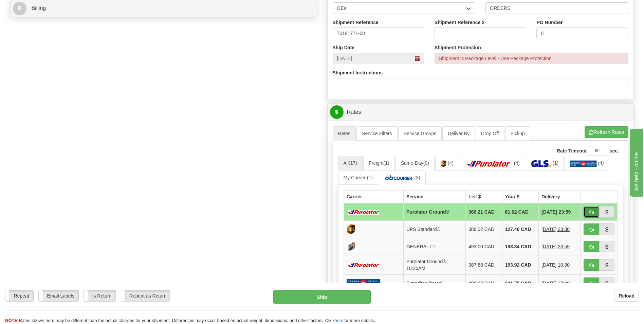
click at [590, 213] on span "button" at bounding box center [591, 212] width 5 height 4
type input "260"
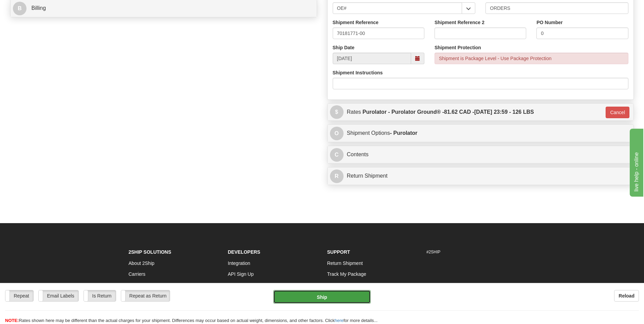
click at [343, 292] on button "Ship" at bounding box center [321, 297] width 97 height 14
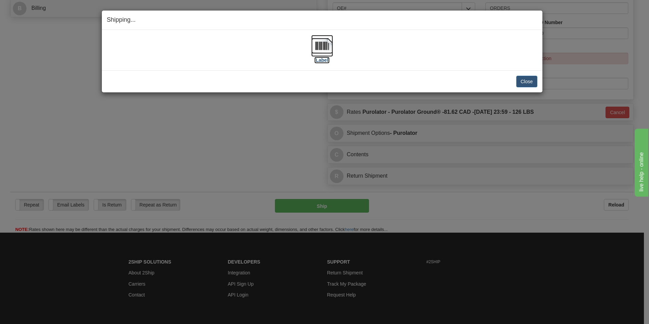
click at [324, 43] on img at bounding box center [322, 46] width 22 height 22
click at [518, 82] on button "Close" at bounding box center [526, 82] width 21 height 12
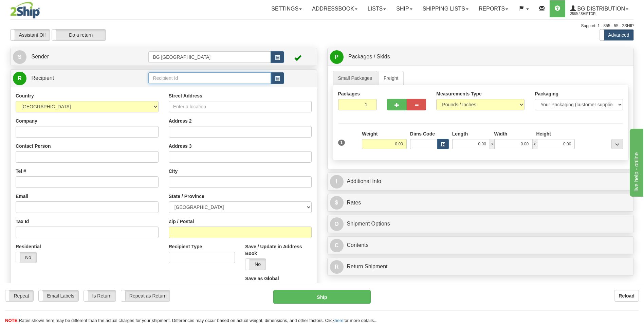
click at [210, 78] on input "text" at bounding box center [209, 78] width 122 height 12
click at [176, 91] on div "60020" at bounding box center [208, 88] width 116 height 7
type input "60020"
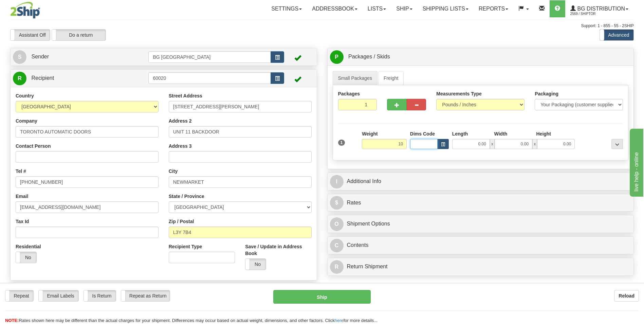
type input "10.00"
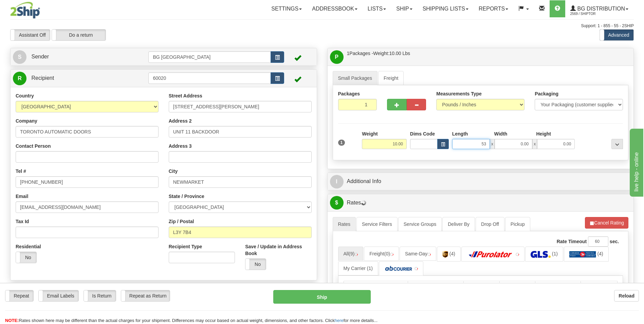
type input "53.00"
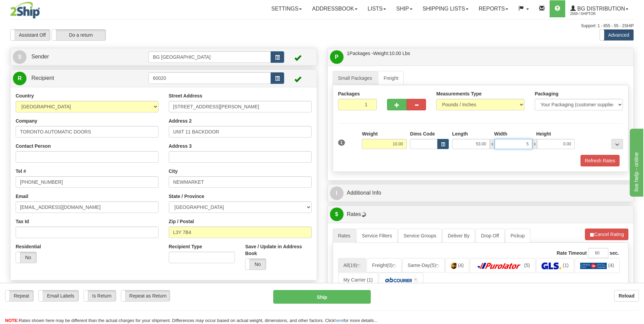
type input "5.00"
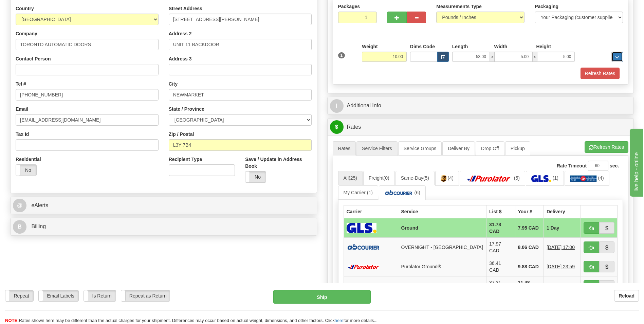
scroll to position [102, 0]
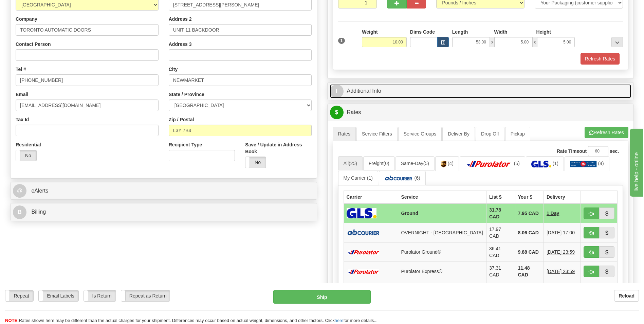
click at [365, 92] on link "I Additional Info" at bounding box center [480, 91] width 301 height 14
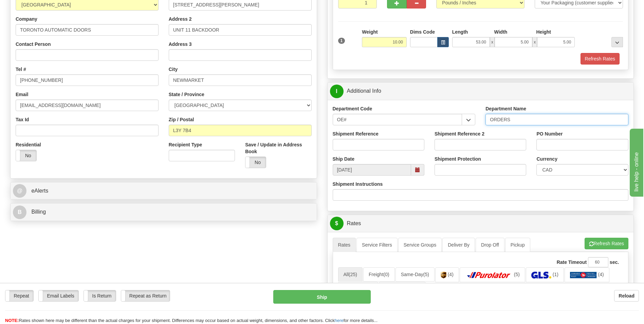
click at [522, 121] on input "ORDERS" at bounding box center [556, 120] width 143 height 12
type input "70179664-00"
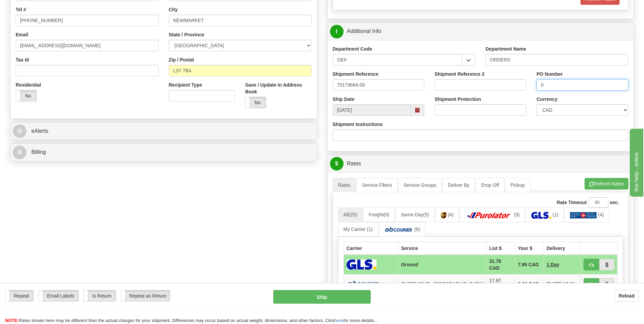
scroll to position [272, 0]
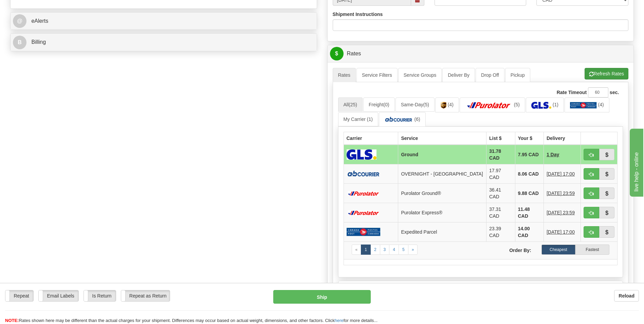
type input "0"
click at [591, 74] on span "button" at bounding box center [591, 74] width 5 height 4
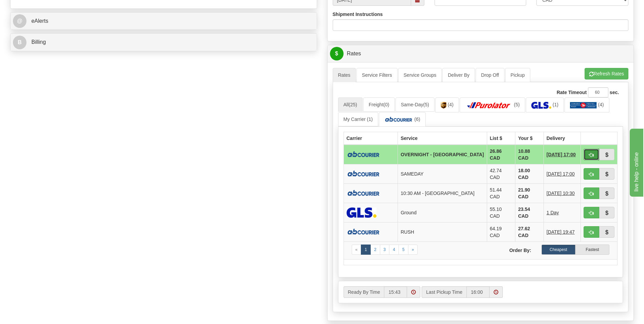
click at [585, 150] on button "button" at bounding box center [592, 155] width 16 height 12
type input "4"
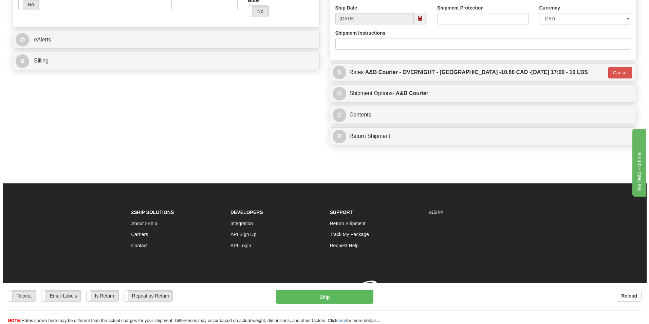
scroll to position [262, 0]
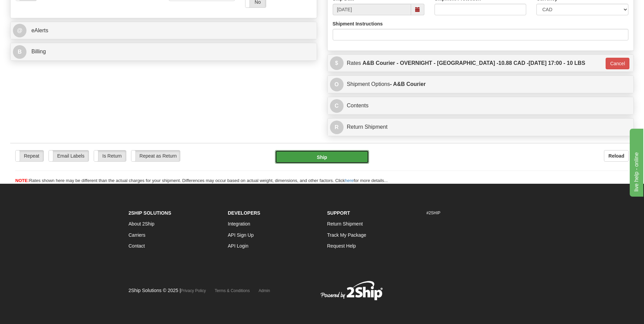
click at [314, 160] on button "Ship" at bounding box center [322, 157] width 94 height 14
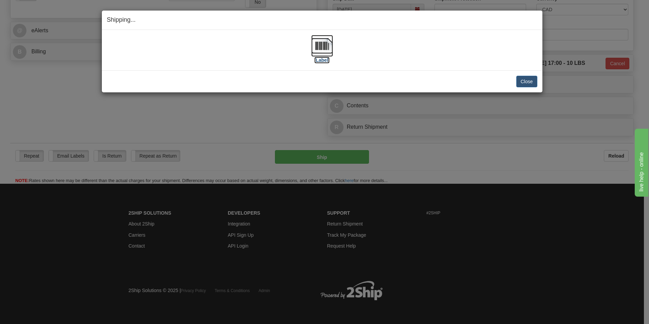
click at [317, 46] on img at bounding box center [322, 46] width 22 height 22
click at [519, 79] on button "Close" at bounding box center [526, 82] width 21 height 12
